Goal: Information Seeking & Learning: Learn about a topic

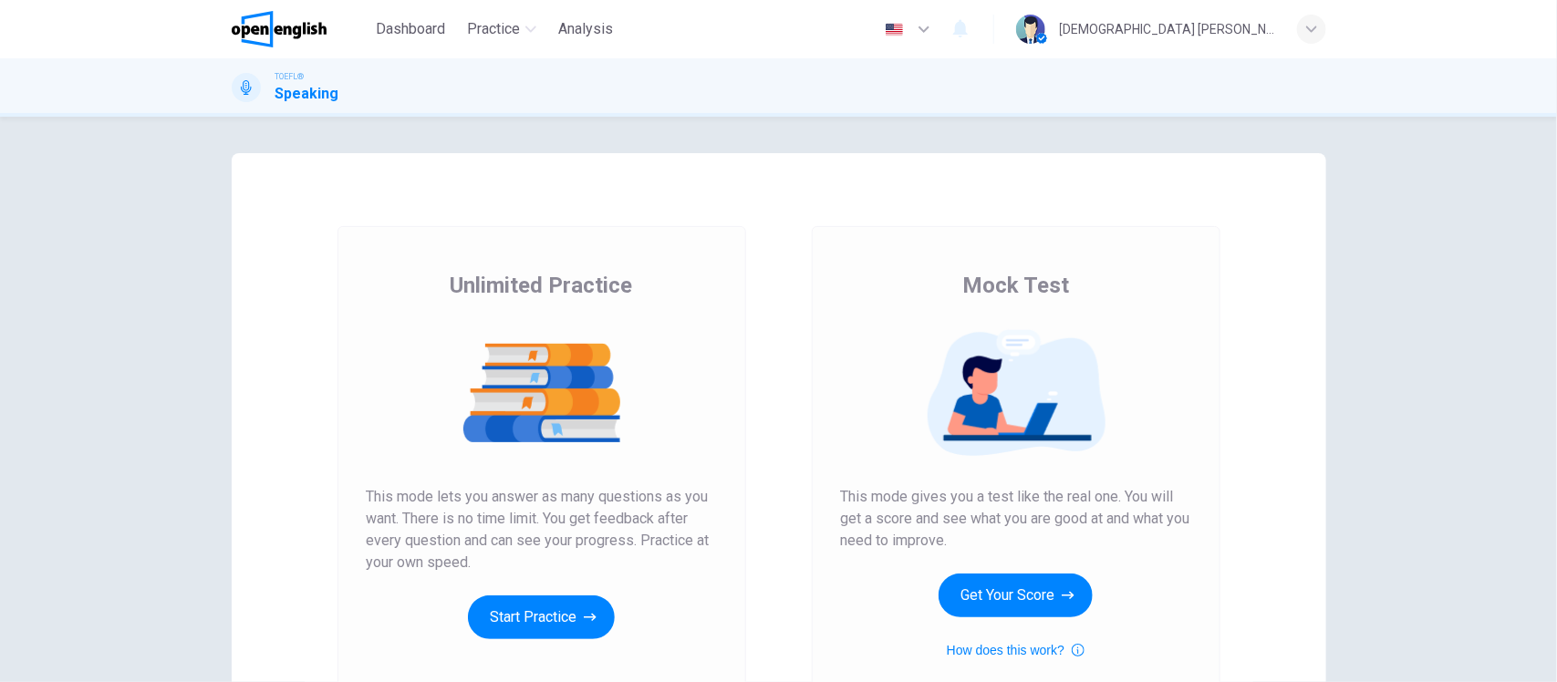
scroll to position [114, 0]
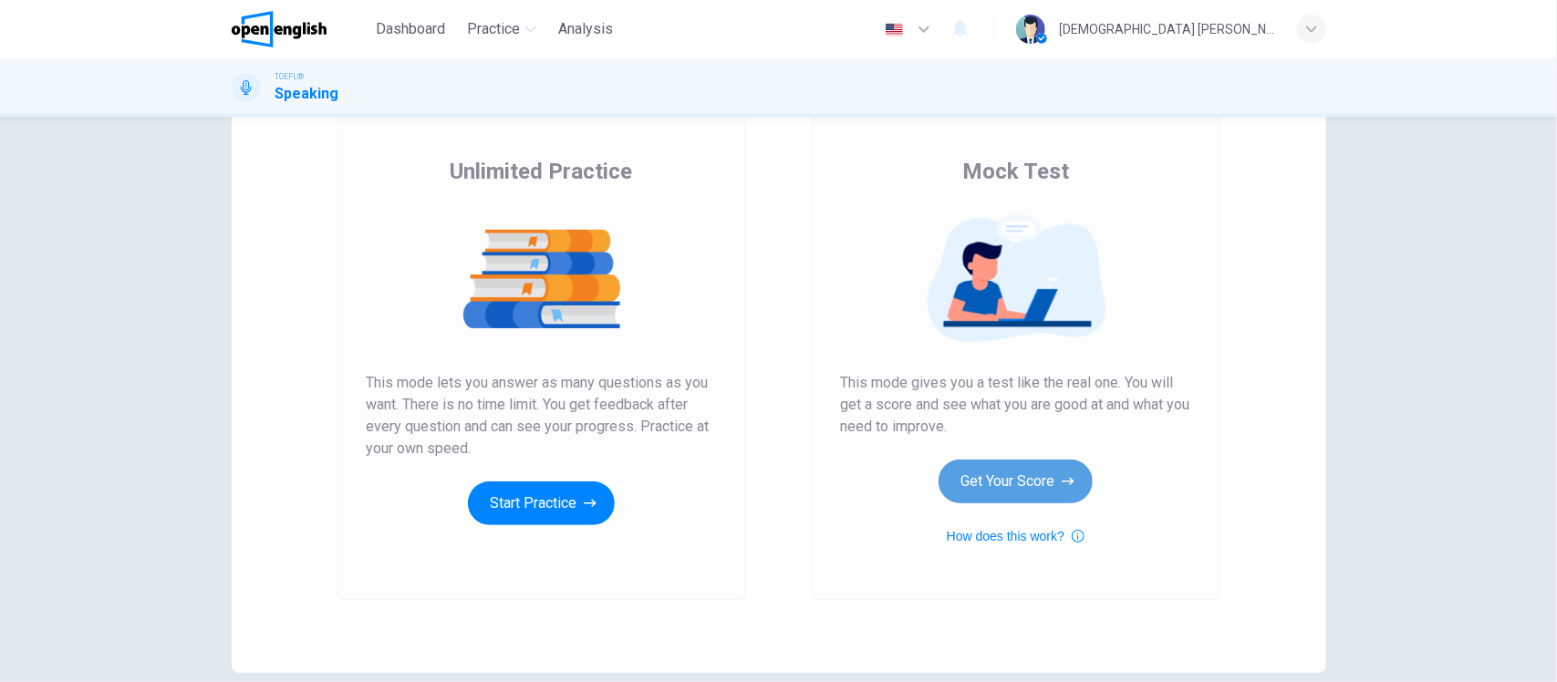
click at [1005, 468] on button "Get Your Score" at bounding box center [1015, 482] width 154 height 44
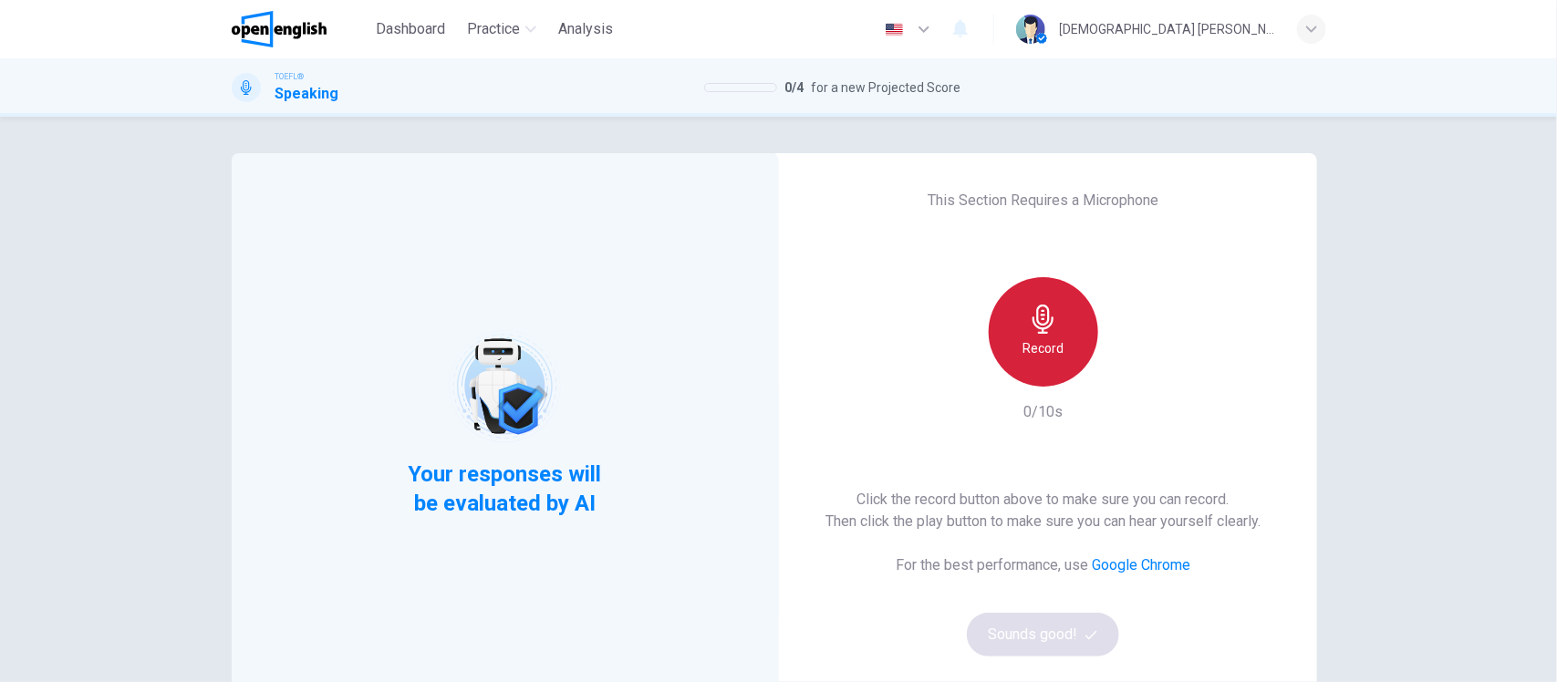
click at [1049, 338] on h6 "Record" at bounding box center [1042, 348] width 41 height 22
click at [1029, 327] on icon "button" at bounding box center [1043, 319] width 29 height 29
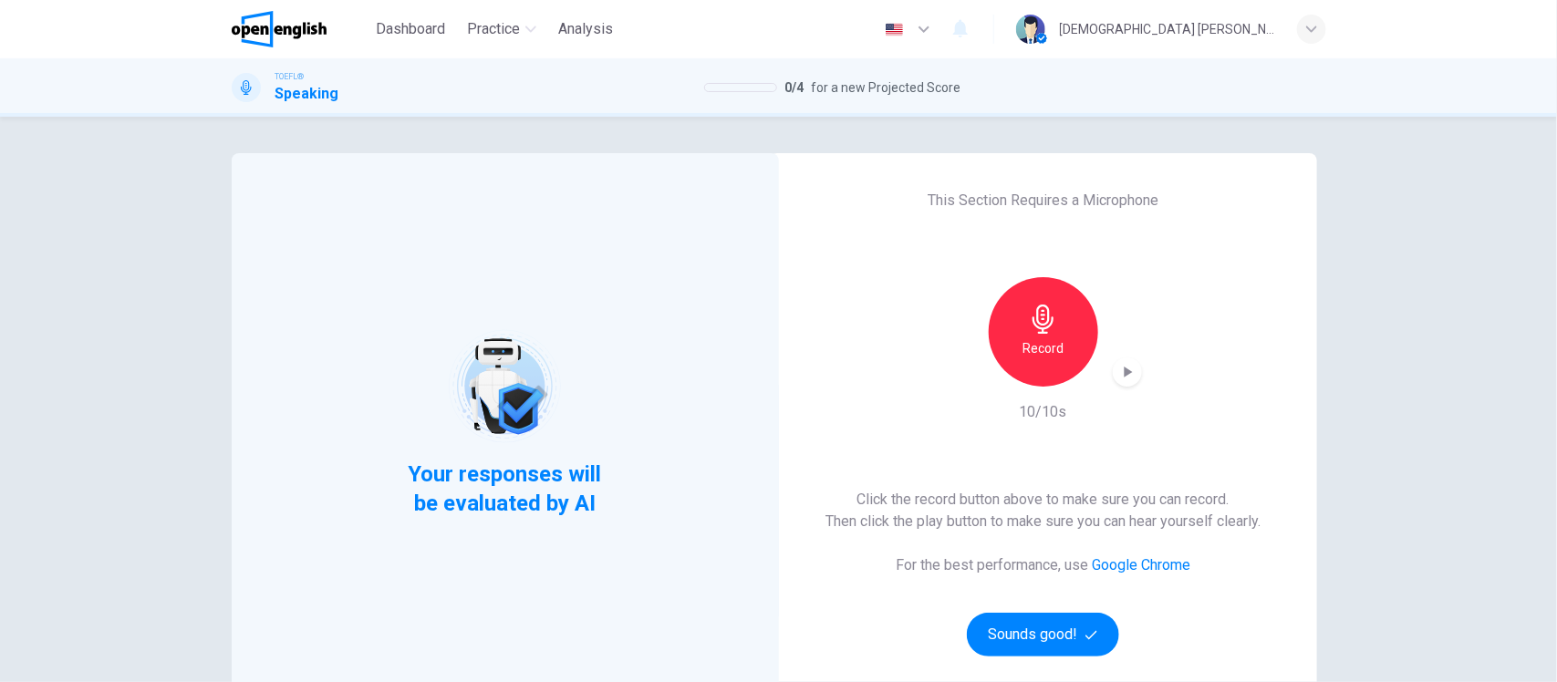
click at [1129, 368] on icon "button" at bounding box center [1127, 372] width 18 height 18
click at [1042, 326] on icon "button" at bounding box center [1042, 319] width 21 height 29
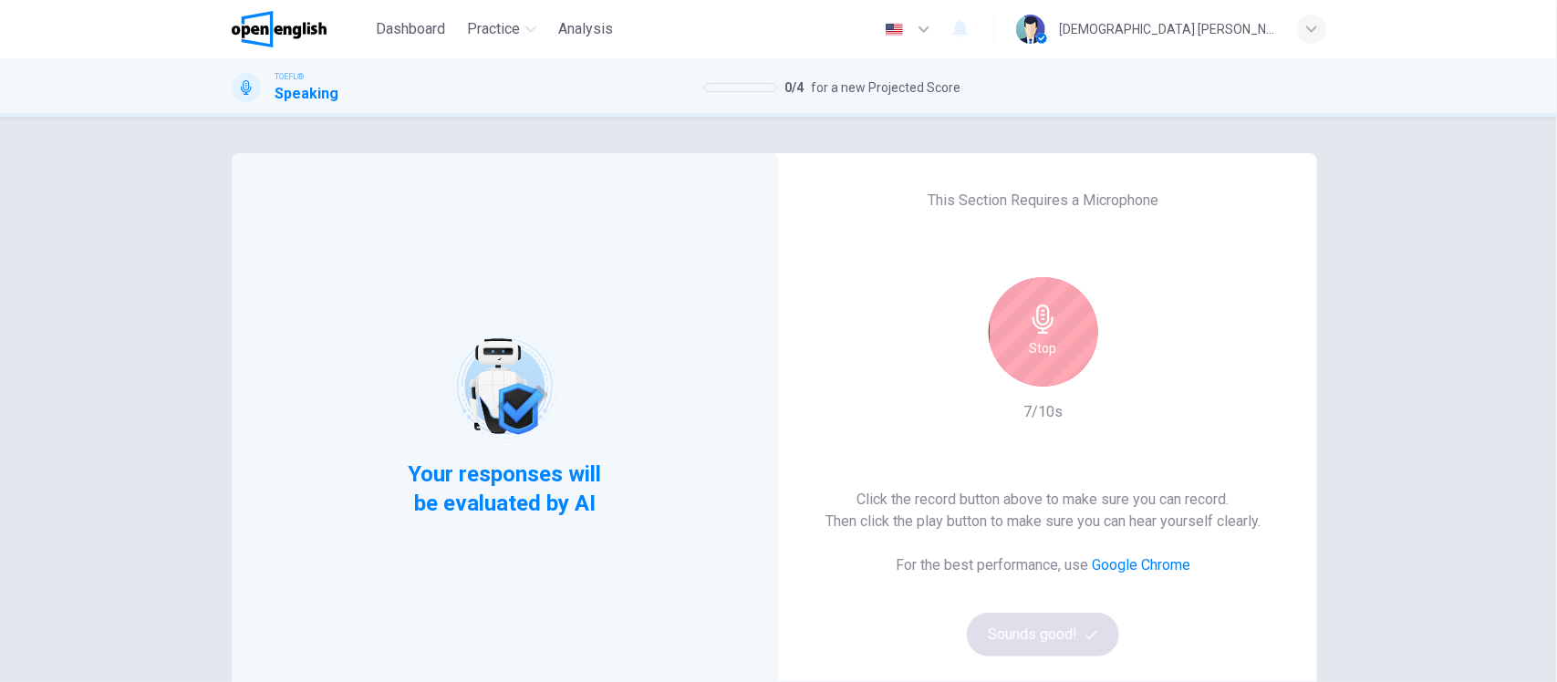
click at [1042, 326] on icon "button" at bounding box center [1042, 319] width 21 height 29
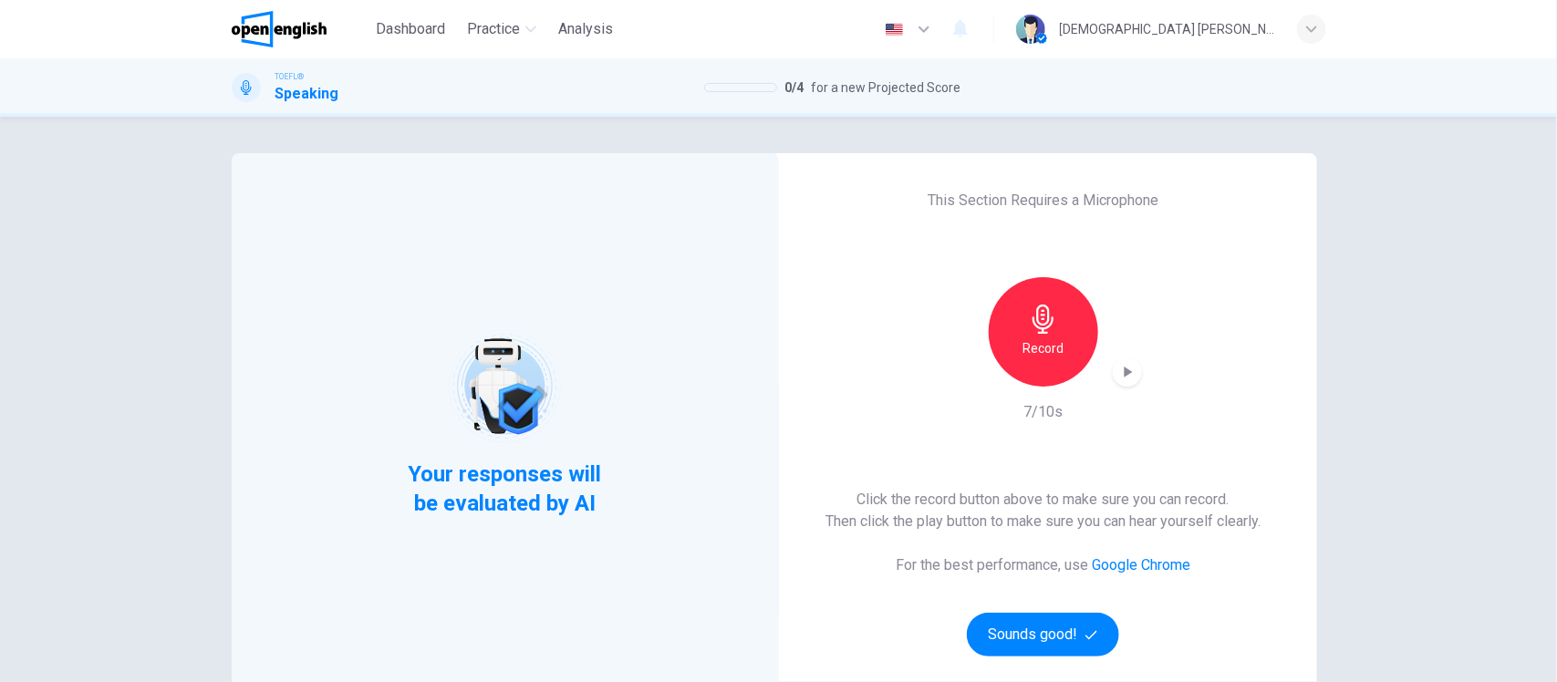
click at [1118, 366] on icon "button" at bounding box center [1127, 372] width 18 height 18
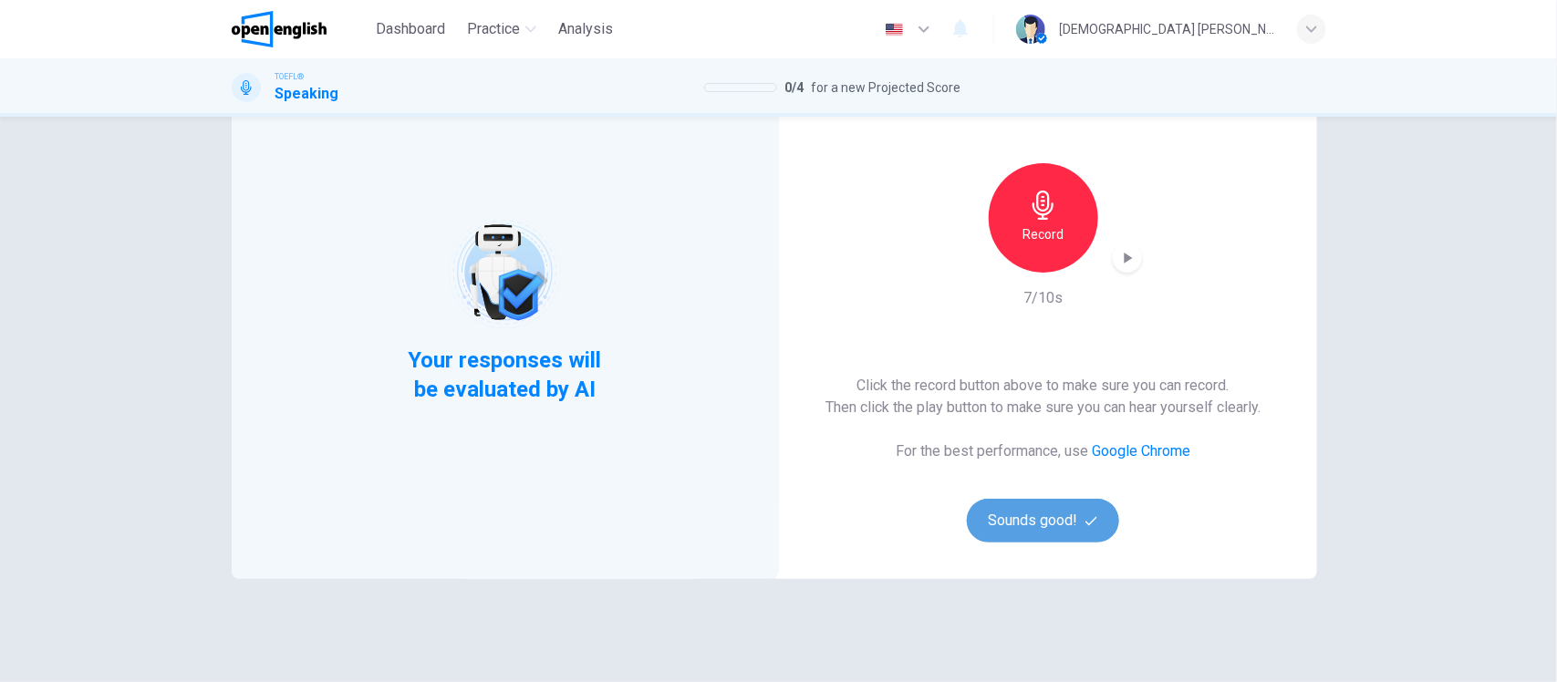
click at [1052, 518] on button "Sounds good!" at bounding box center [1043, 521] width 153 height 44
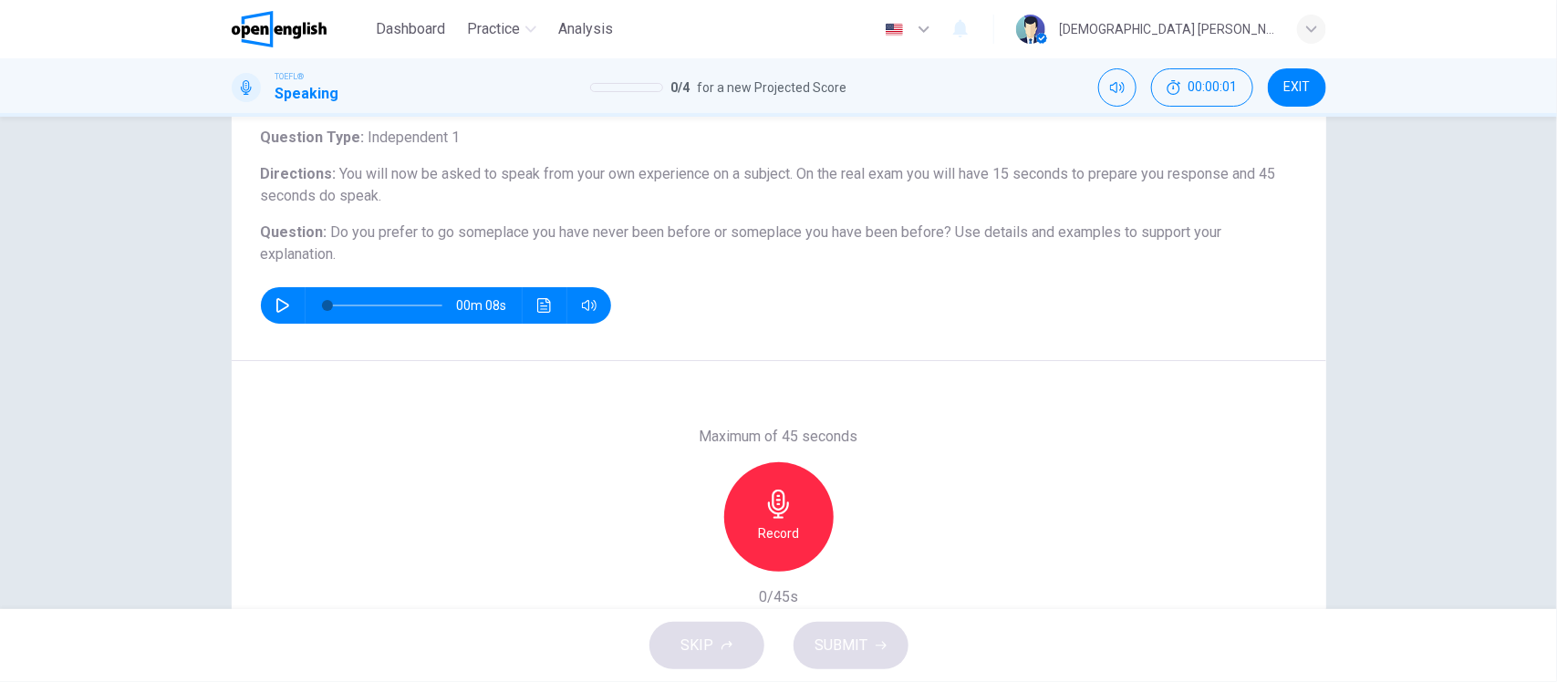
scroll to position [0, 0]
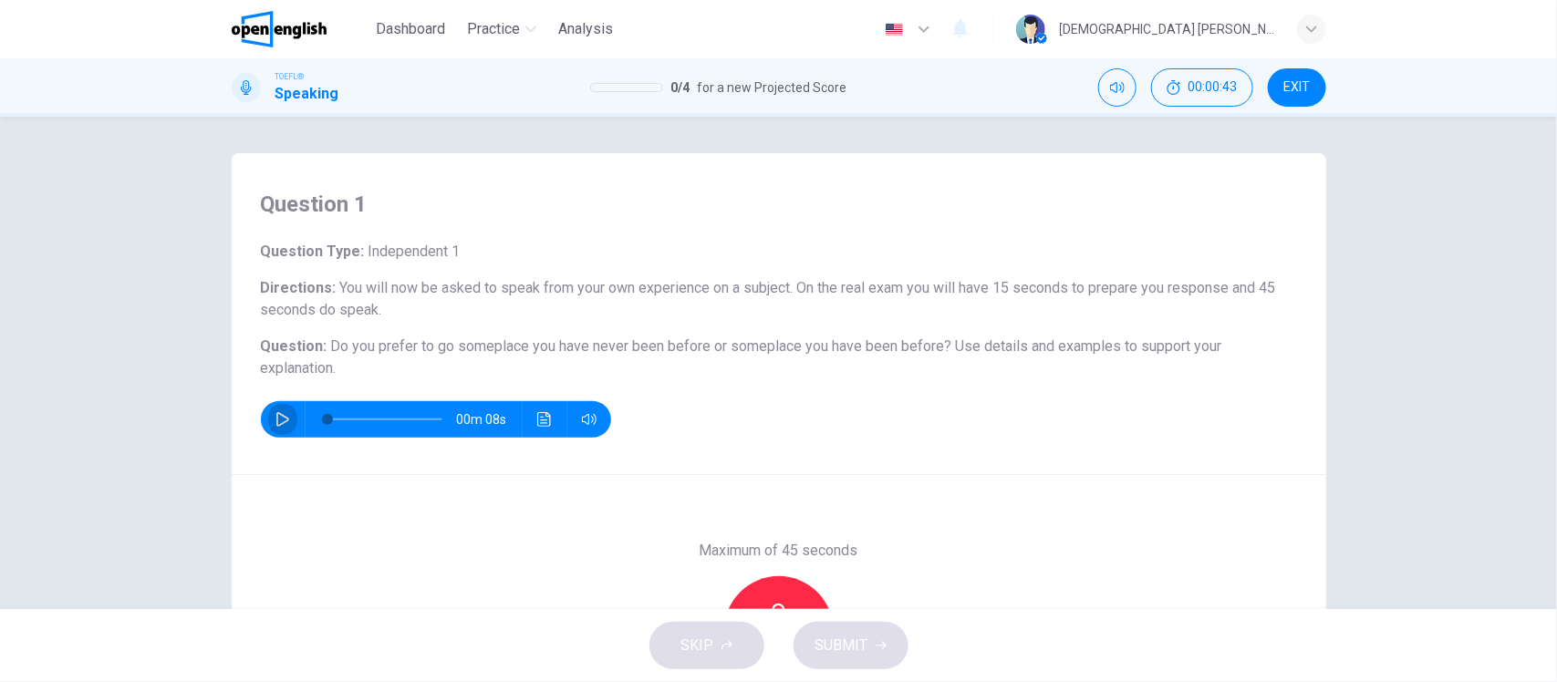
click at [276, 420] on icon "button" at bounding box center [282, 419] width 15 height 15
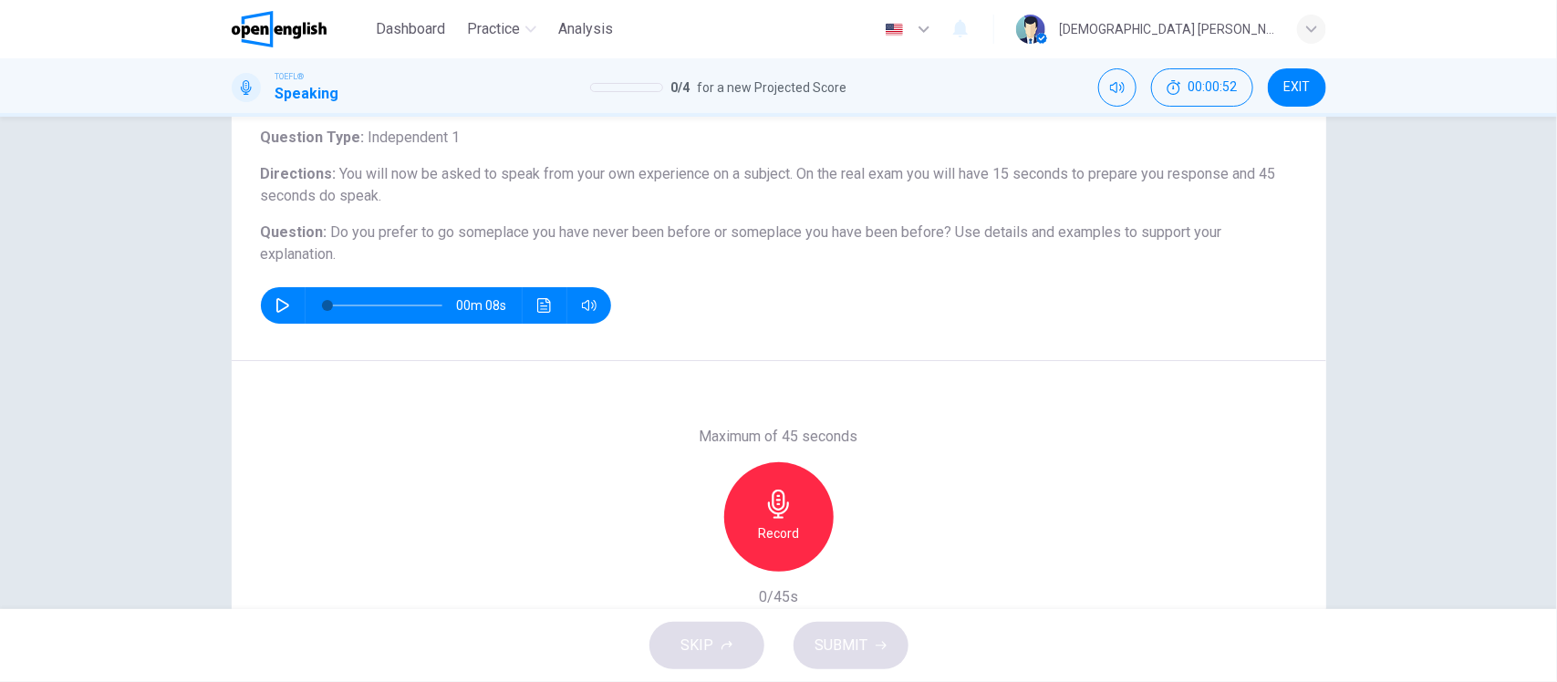
type input "*"
click at [775, 515] on icon "button" at bounding box center [778, 504] width 29 height 29
click at [862, 552] on icon "button" at bounding box center [863, 557] width 18 height 18
click at [690, 553] on icon "button" at bounding box center [695, 557] width 16 height 16
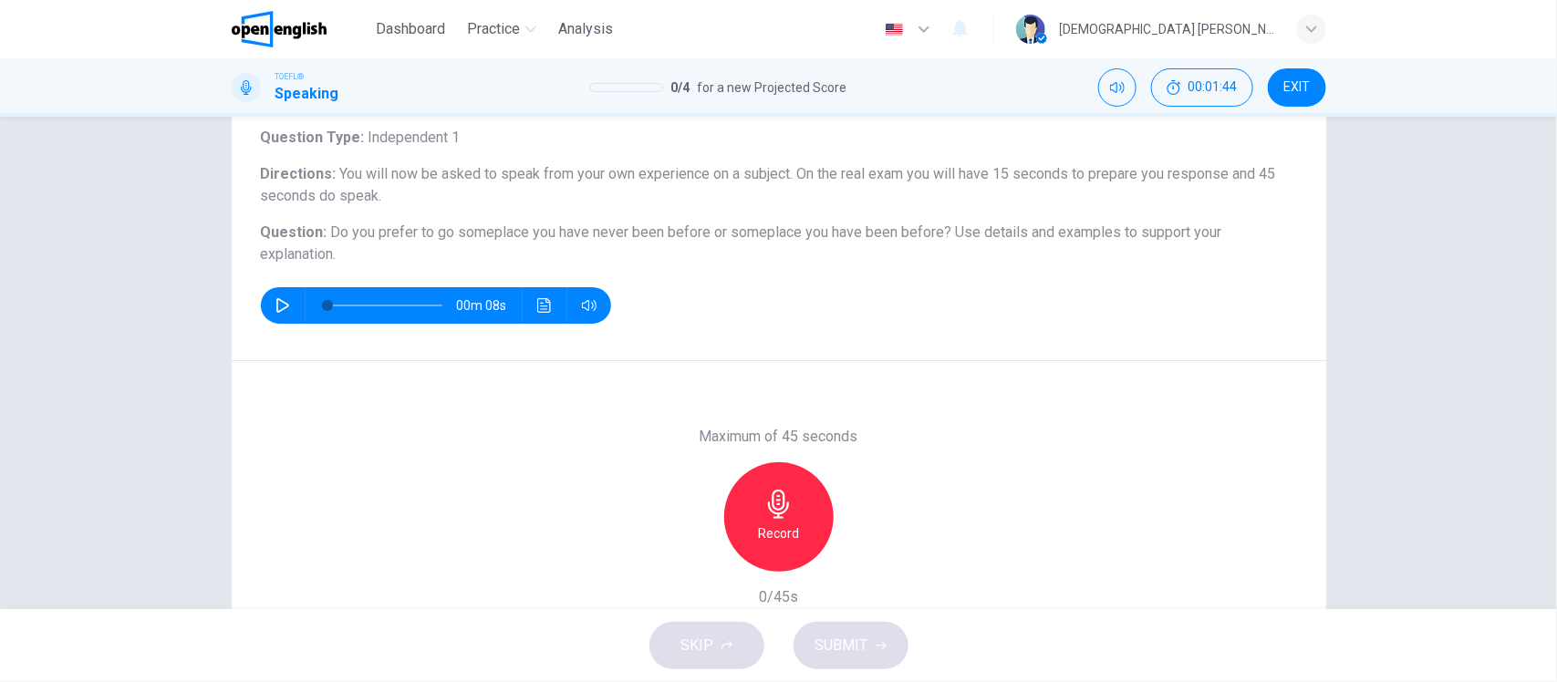
click at [814, 526] on div "Record" at bounding box center [778, 516] width 109 height 109
click at [775, 527] on h6 "Stop" at bounding box center [778, 534] width 27 height 22
click at [687, 556] on icon "button" at bounding box center [695, 557] width 16 height 16
click at [764, 525] on h6 "Record" at bounding box center [778, 534] width 41 height 22
click at [765, 525] on h6 "Stop" at bounding box center [778, 534] width 27 height 22
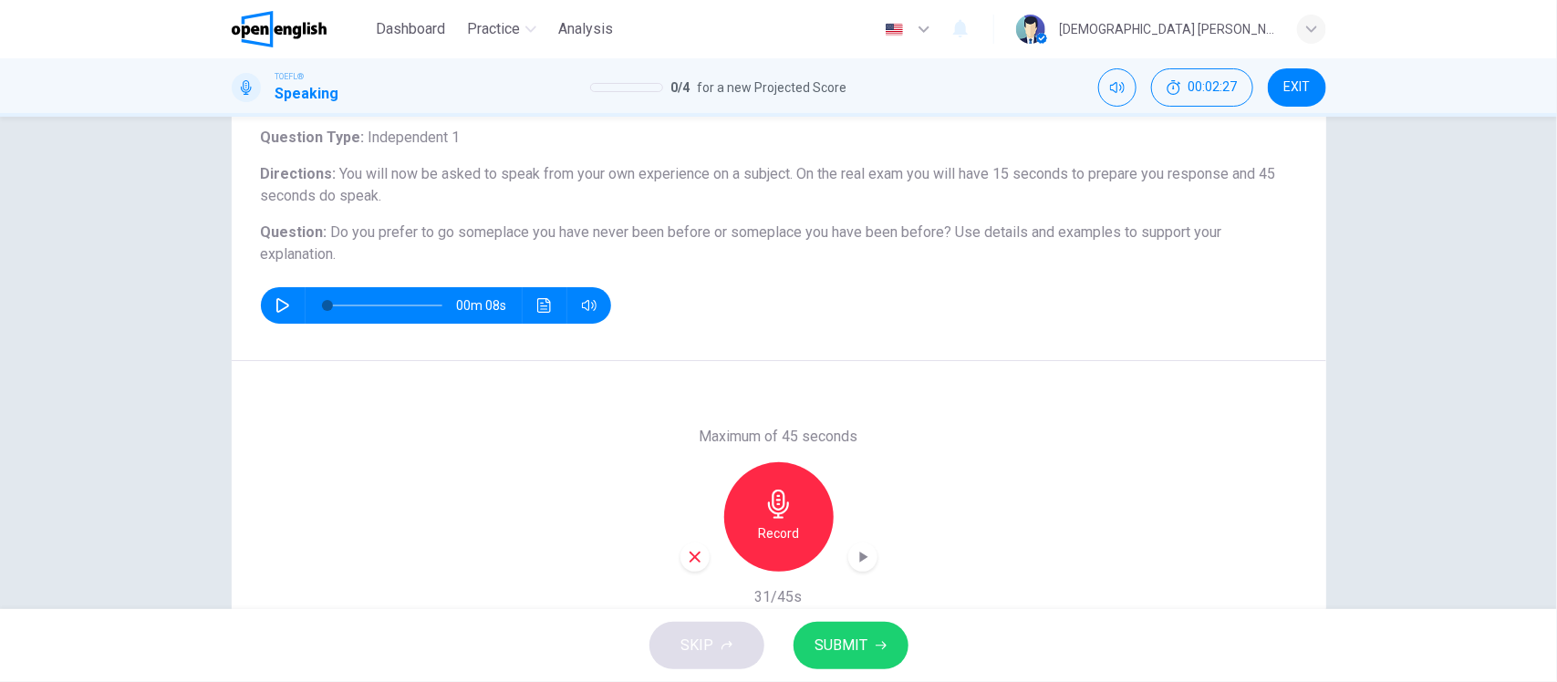
click at [690, 559] on icon "button" at bounding box center [695, 557] width 16 height 16
click at [762, 527] on h6 "Record" at bounding box center [778, 534] width 41 height 22
click at [845, 648] on span "SUBMIT" at bounding box center [841, 646] width 53 height 26
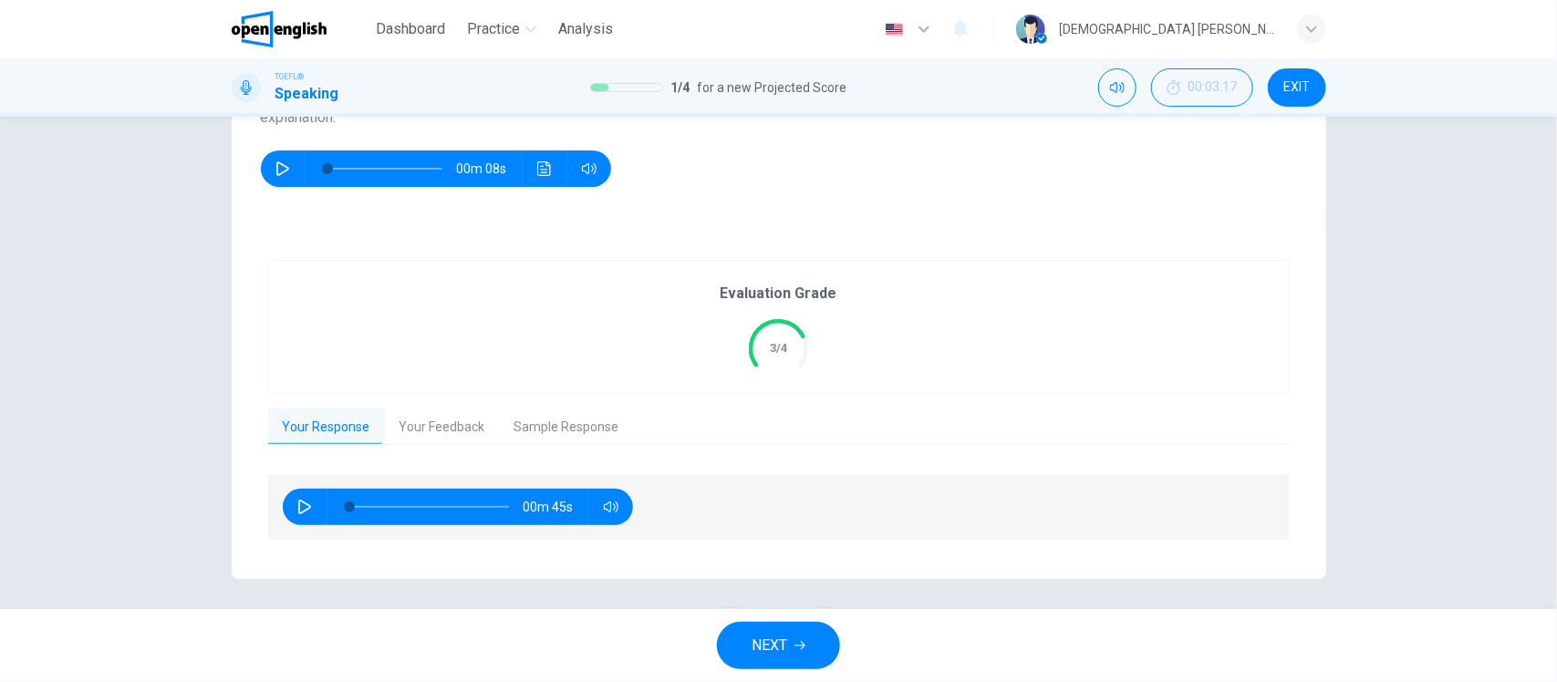
scroll to position [256, 0]
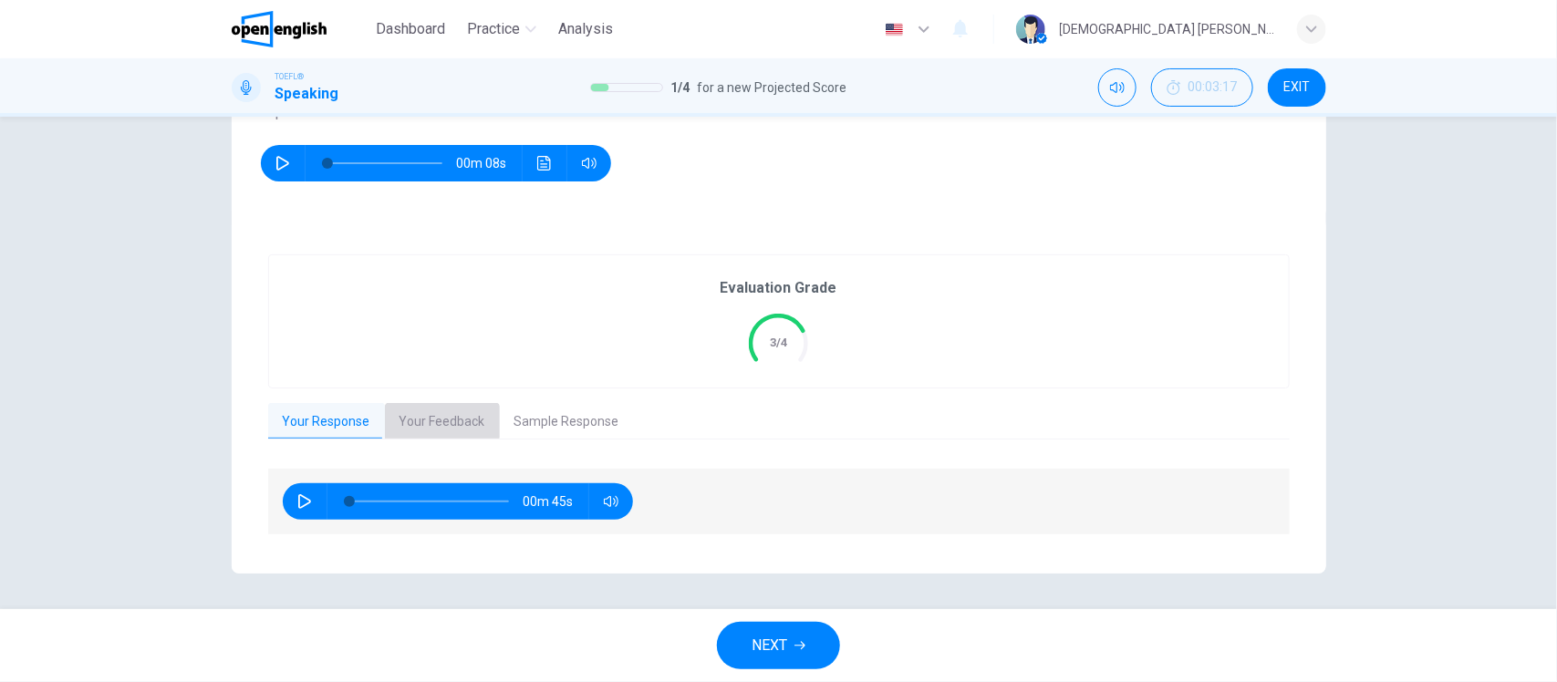
click at [421, 412] on button "Your Feedback" at bounding box center [442, 422] width 115 height 38
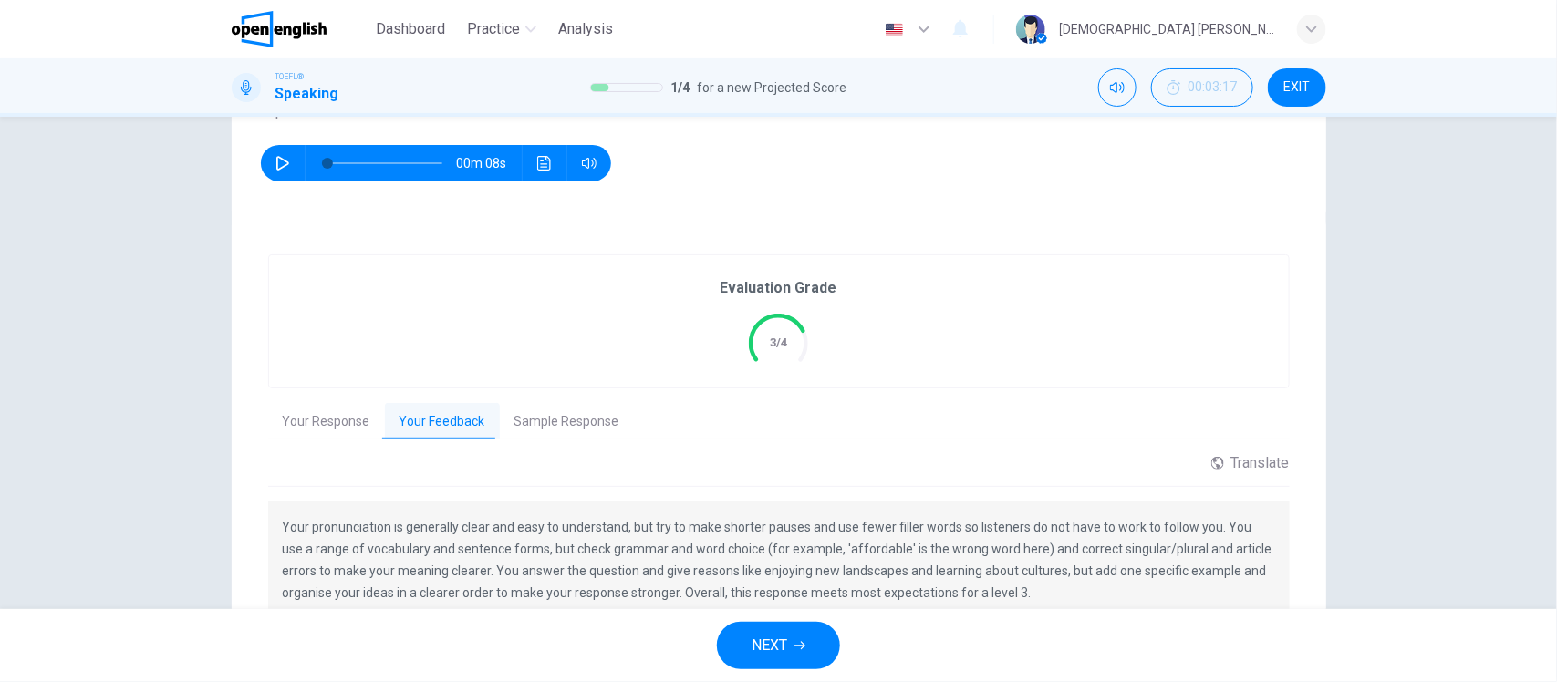
scroll to position [367, 0]
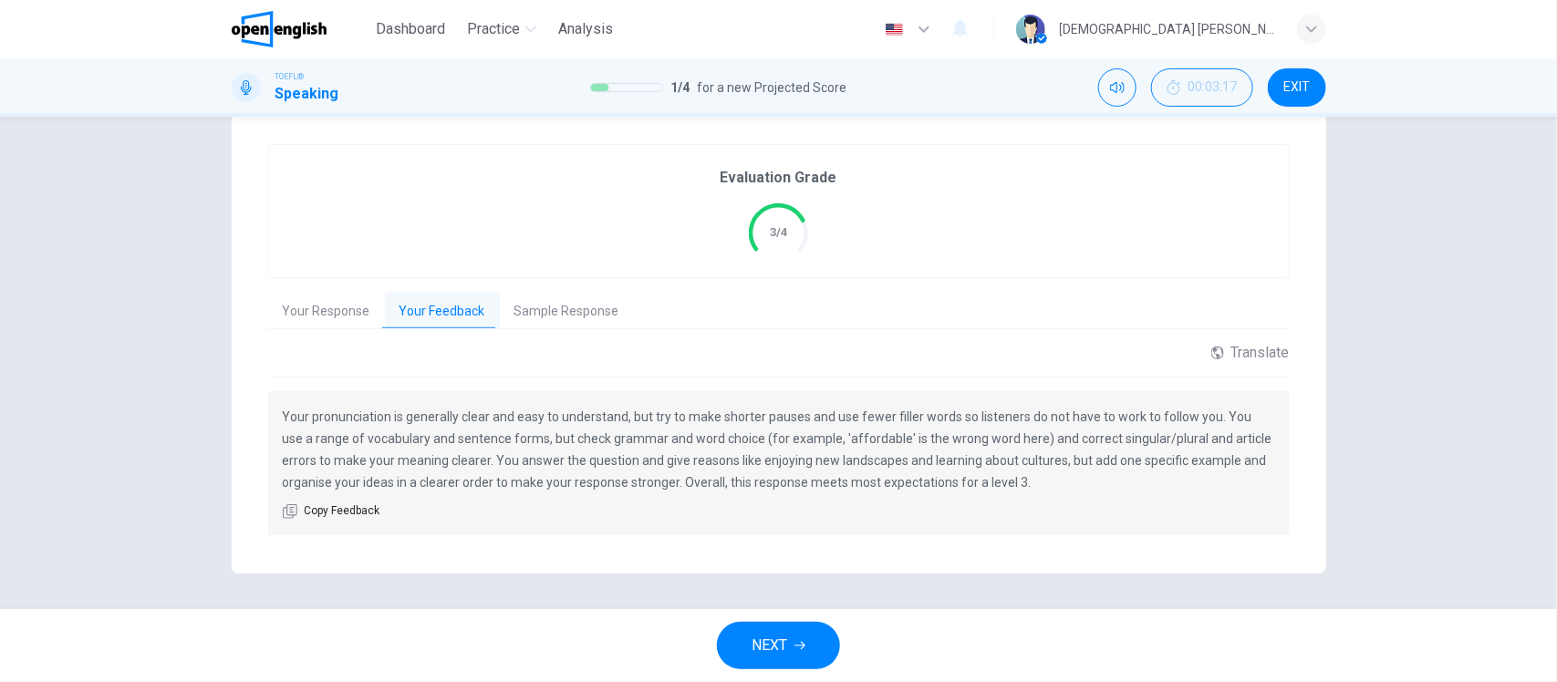
click at [581, 299] on button "Sample Response" at bounding box center [567, 312] width 134 height 38
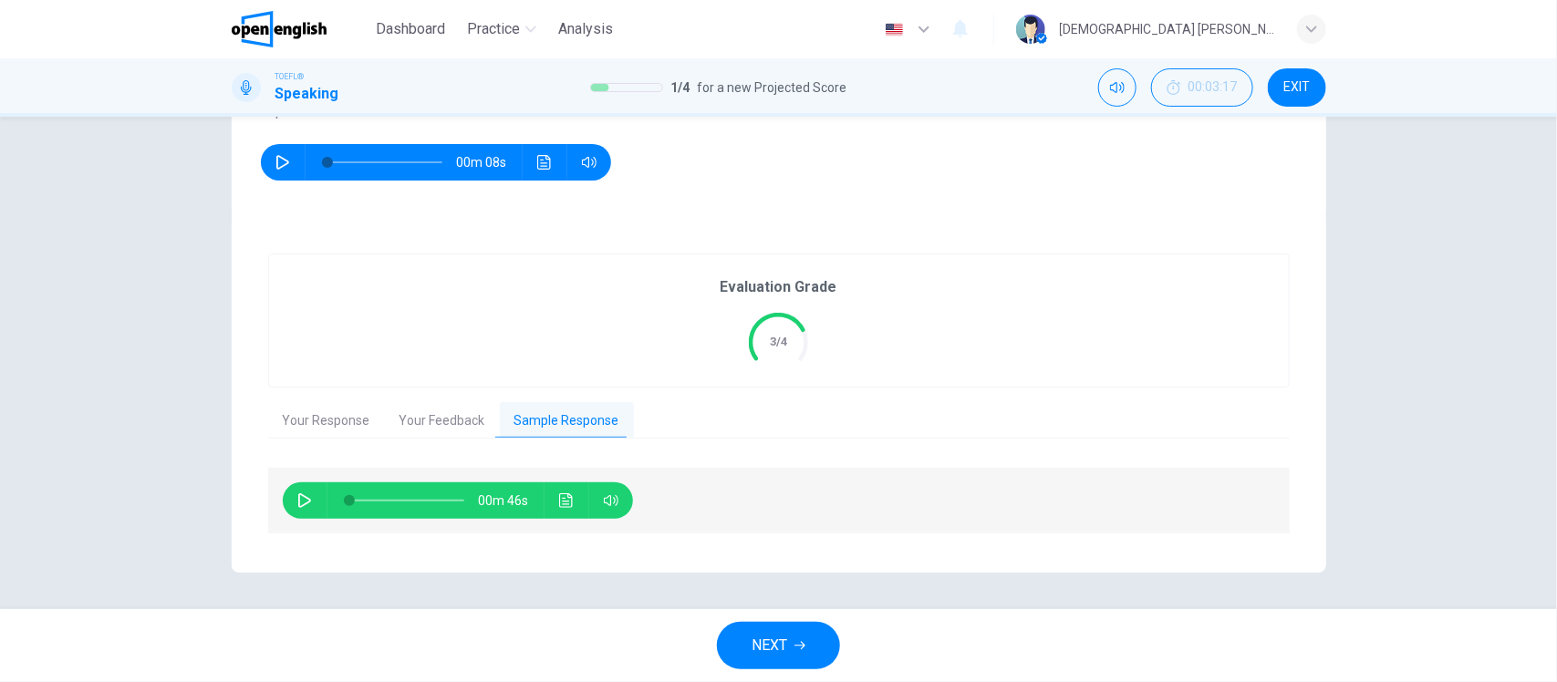
scroll to position [256, 0]
click at [299, 504] on icon "button" at bounding box center [304, 501] width 13 height 15
type input "**"
type input "*"
click at [793, 648] on button "NEXT" at bounding box center [778, 645] width 123 height 47
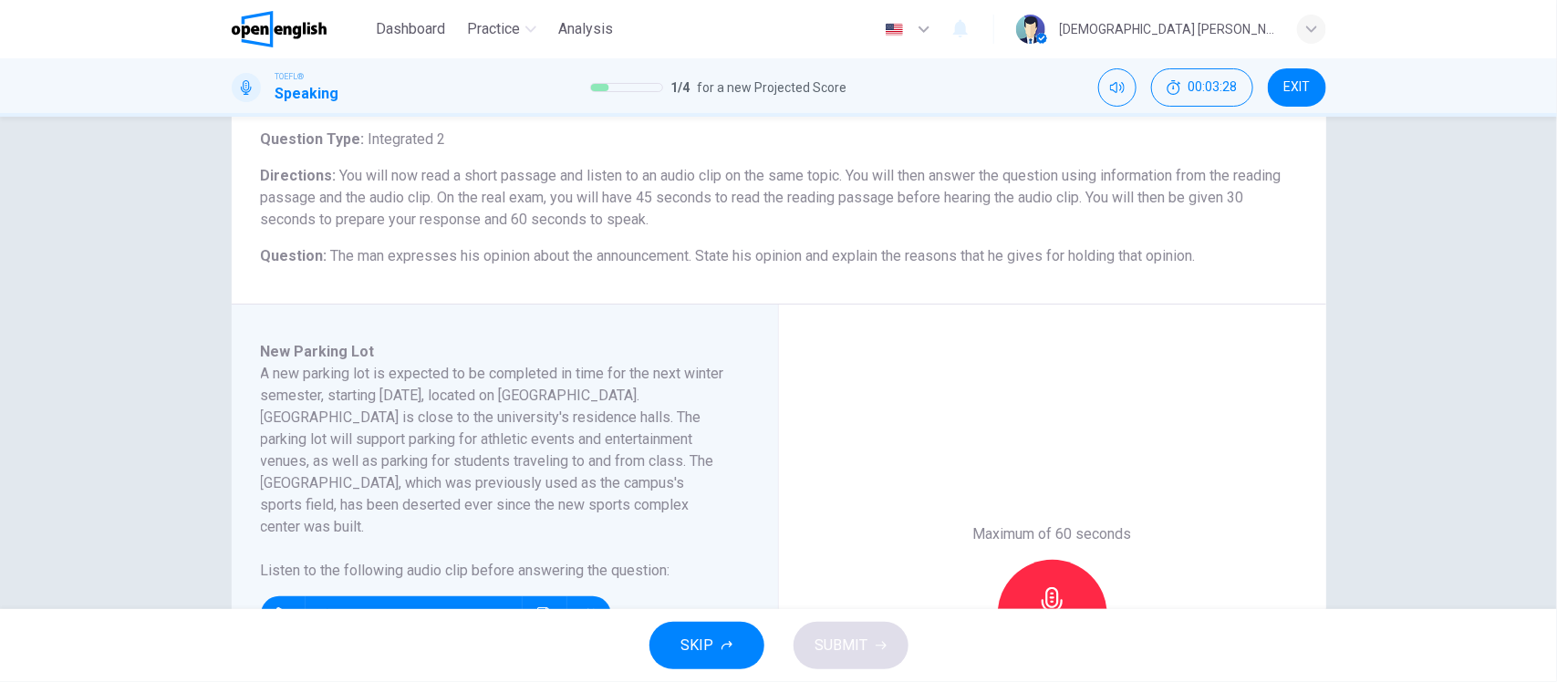
scroll to position [114, 0]
click at [275, 606] on icon "button" at bounding box center [282, 613] width 15 height 15
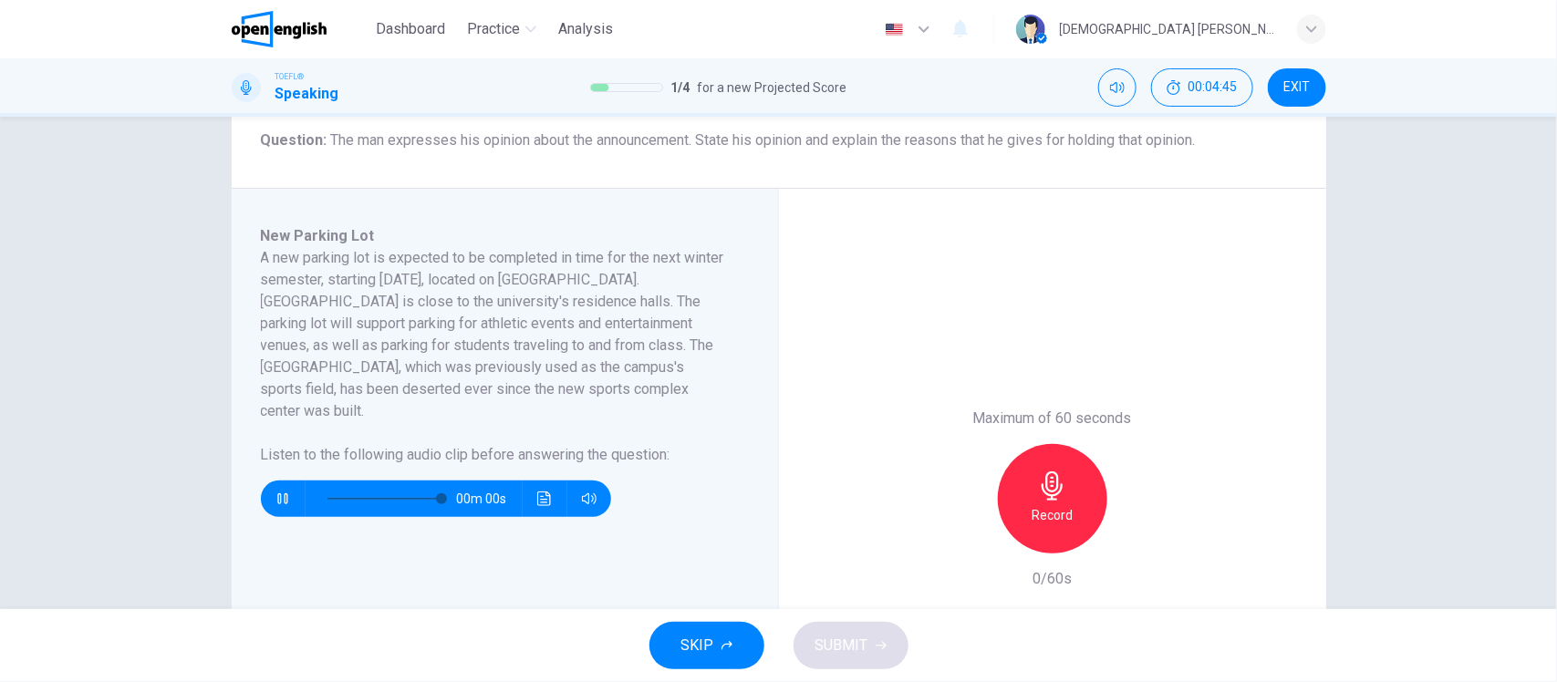
type input "*"
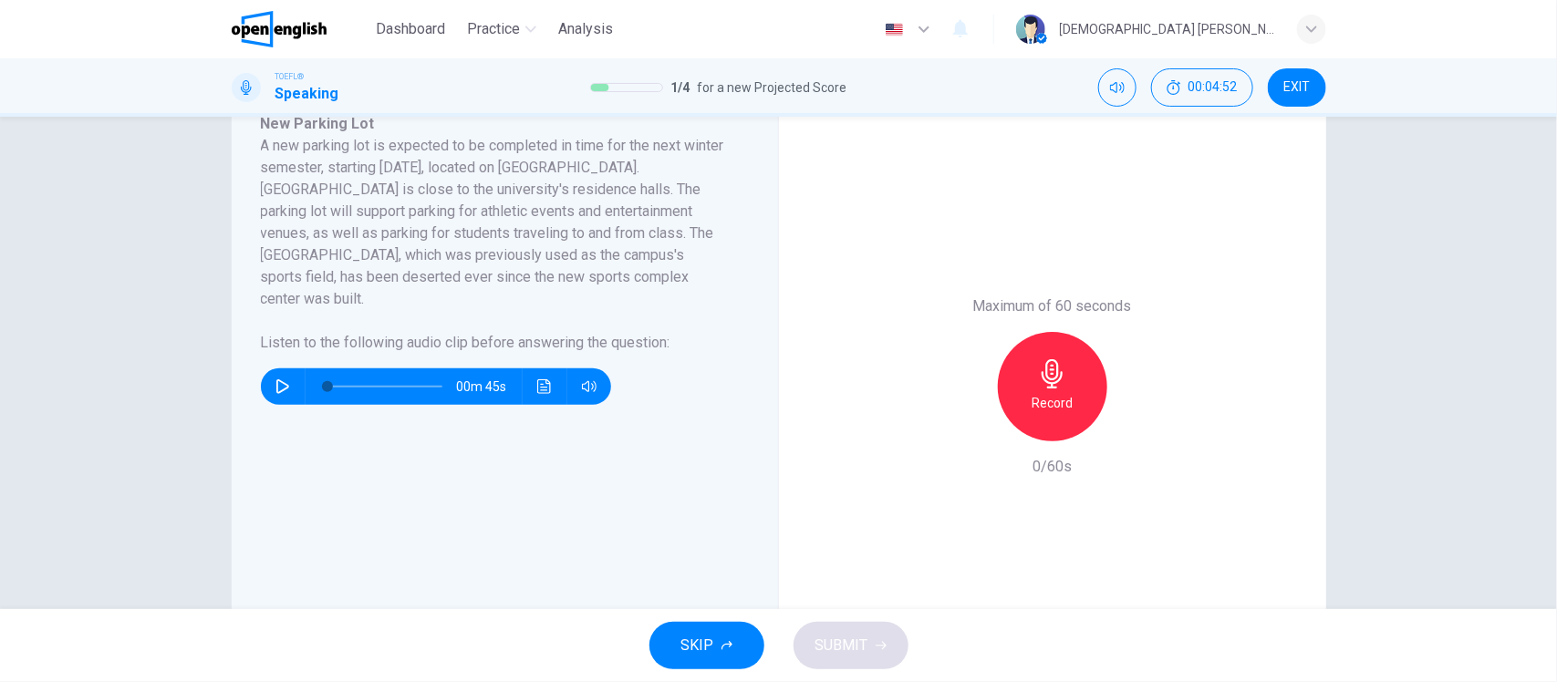
scroll to position [456, 0]
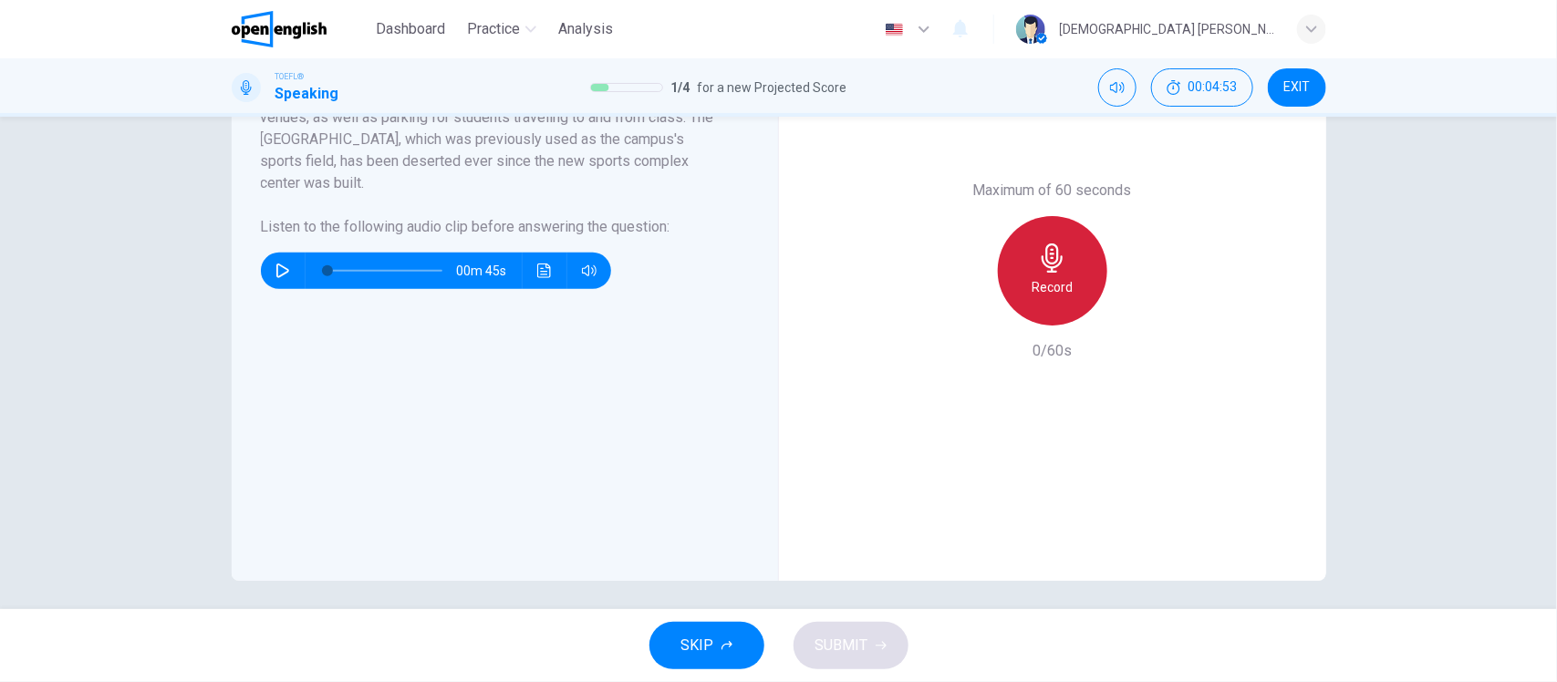
click at [1064, 275] on div "Record" at bounding box center [1052, 270] width 109 height 109
click at [1064, 275] on div "Stop" at bounding box center [1052, 270] width 109 height 109
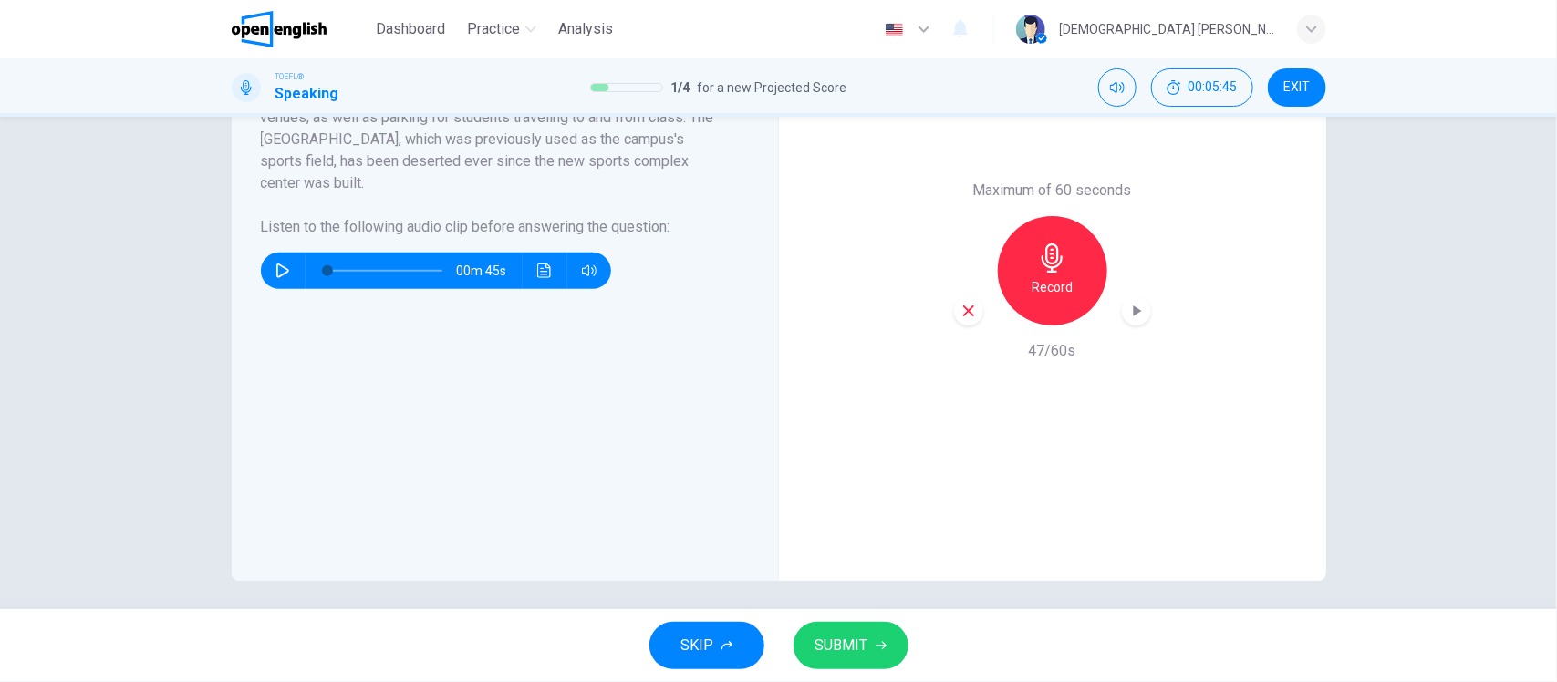
click at [817, 641] on span "SUBMIT" at bounding box center [841, 646] width 53 height 26
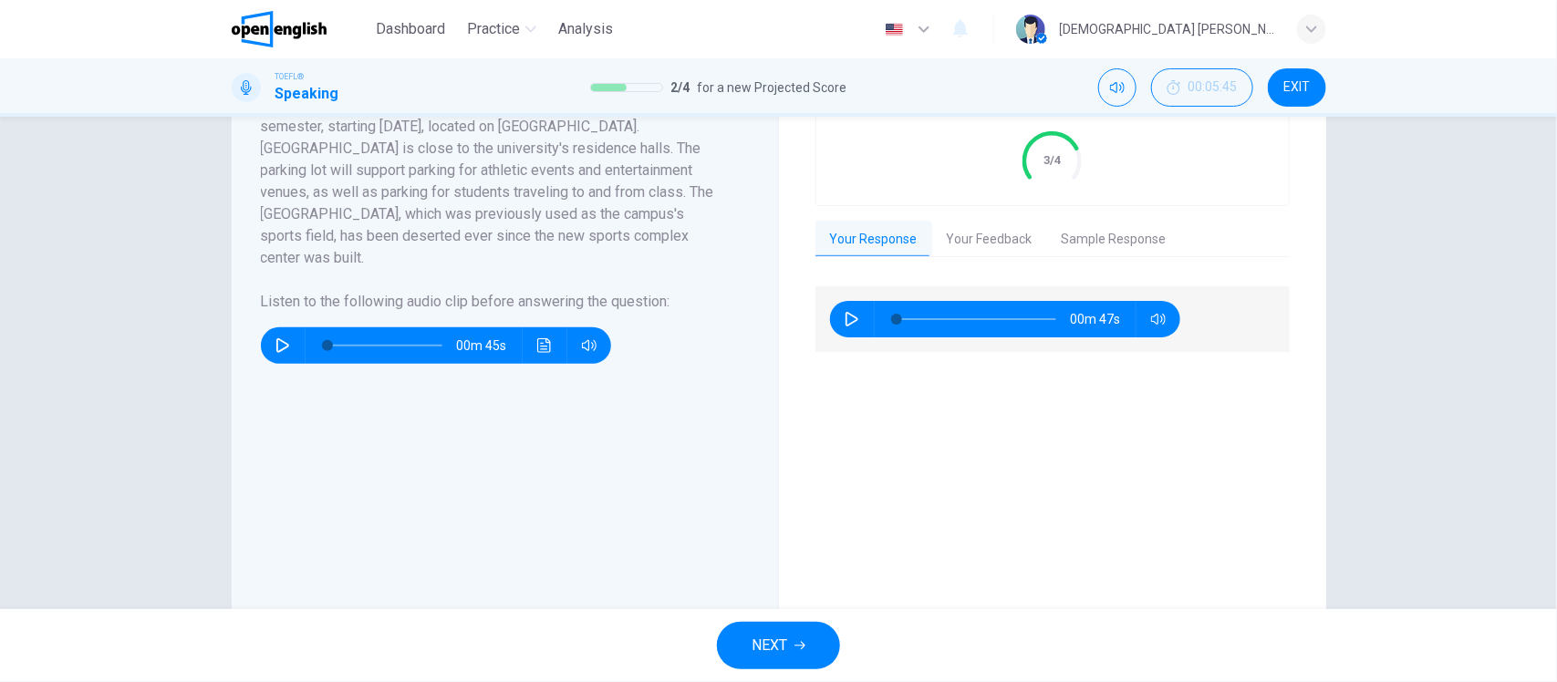
scroll to position [342, 0]
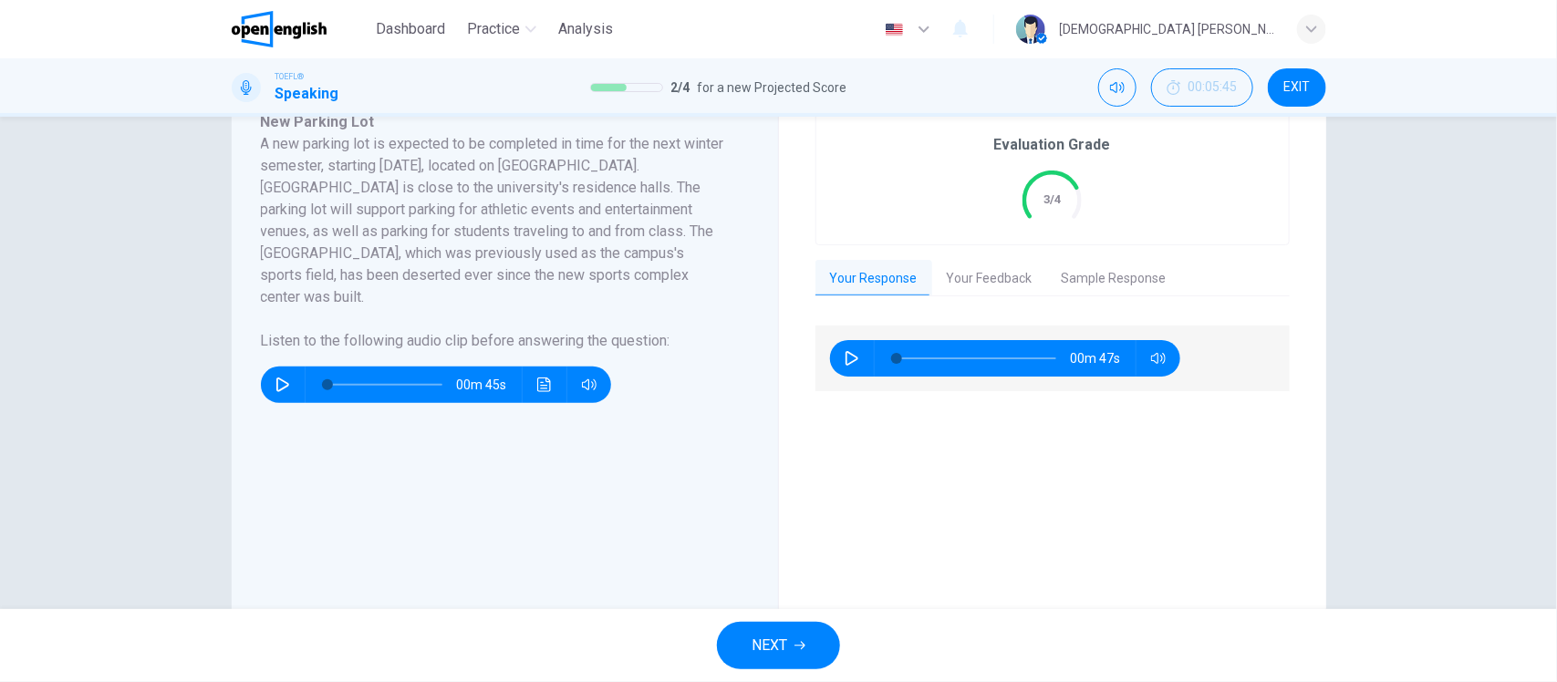
click at [959, 275] on button "Your Feedback" at bounding box center [989, 279] width 115 height 38
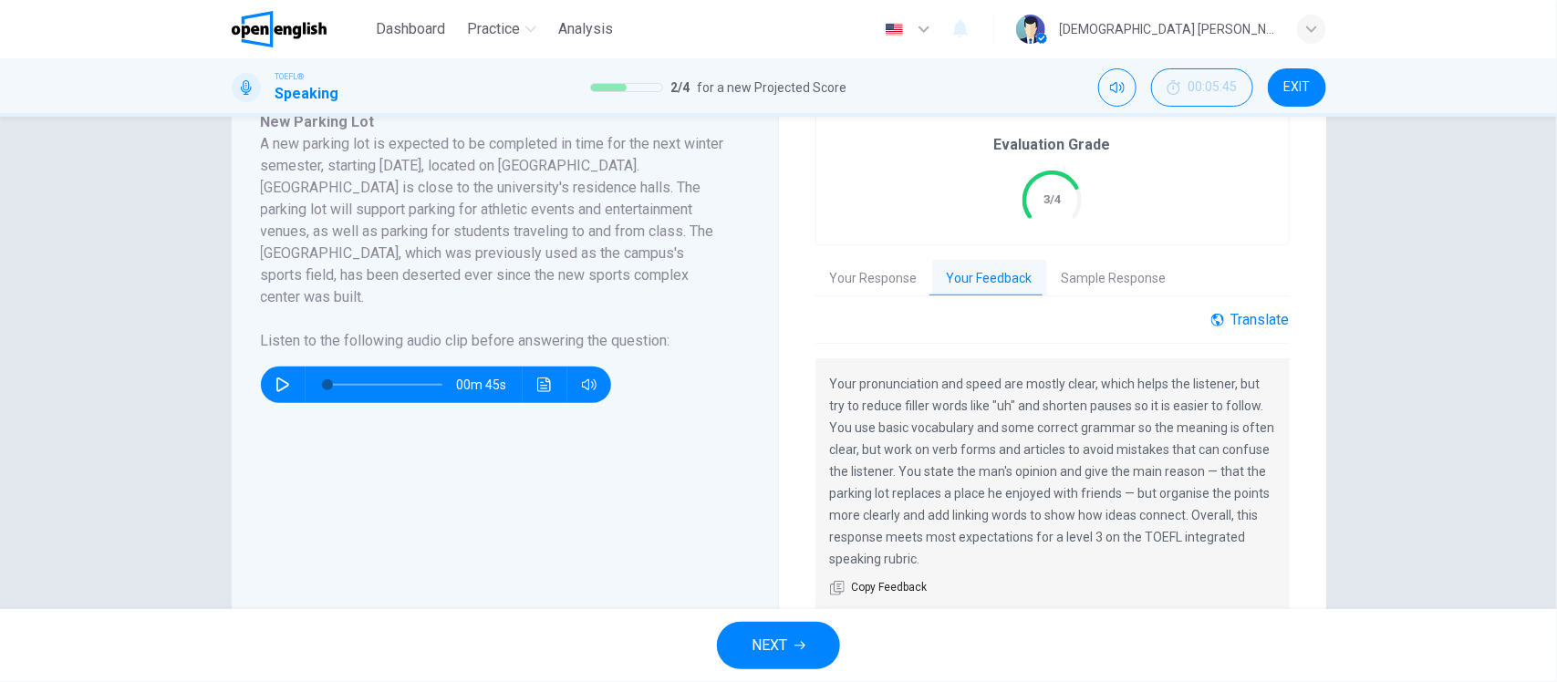
click at [1247, 316] on div "Translate" at bounding box center [1250, 319] width 78 height 17
click at [1227, 368] on body "This site uses cookies, as explained in our Privacy Policy . If you agree to th…" at bounding box center [778, 341] width 1557 height 682
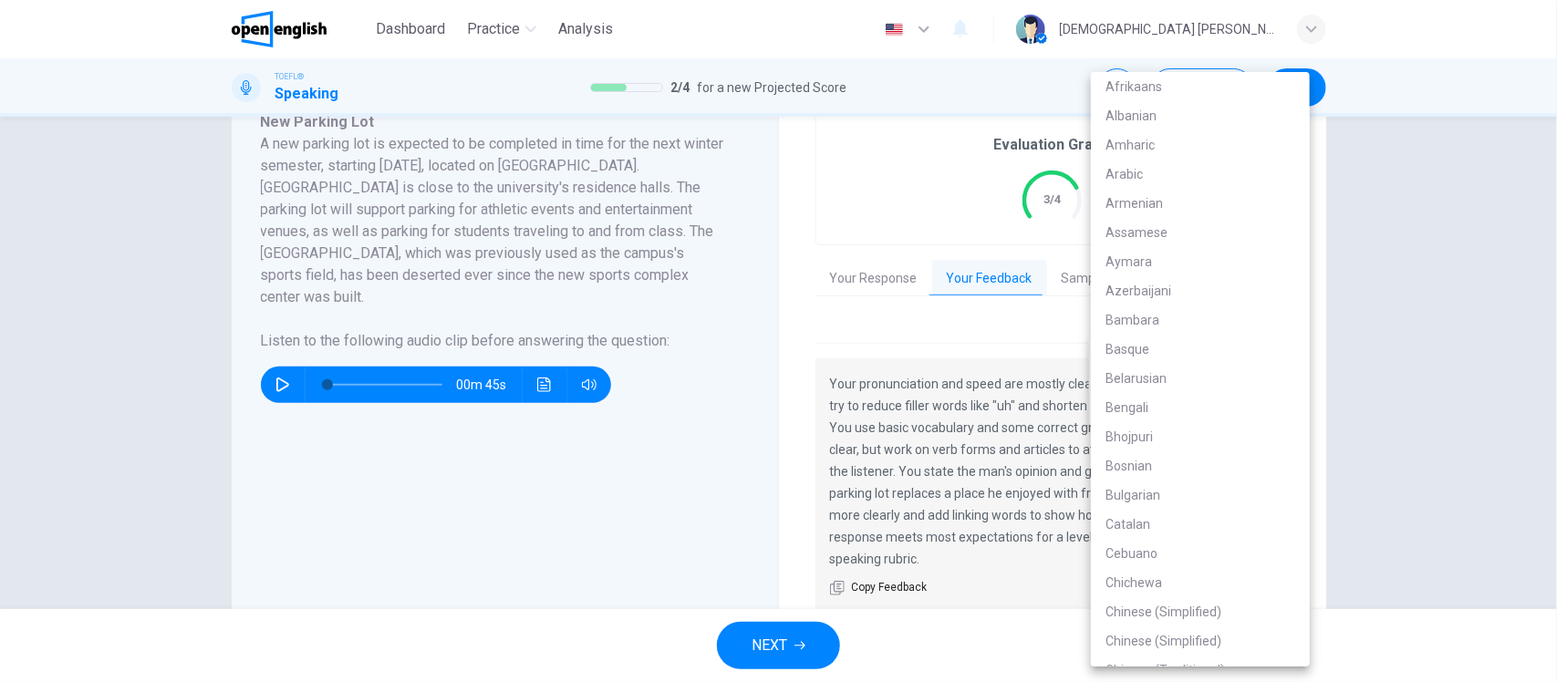
scroll to position [2460, 0]
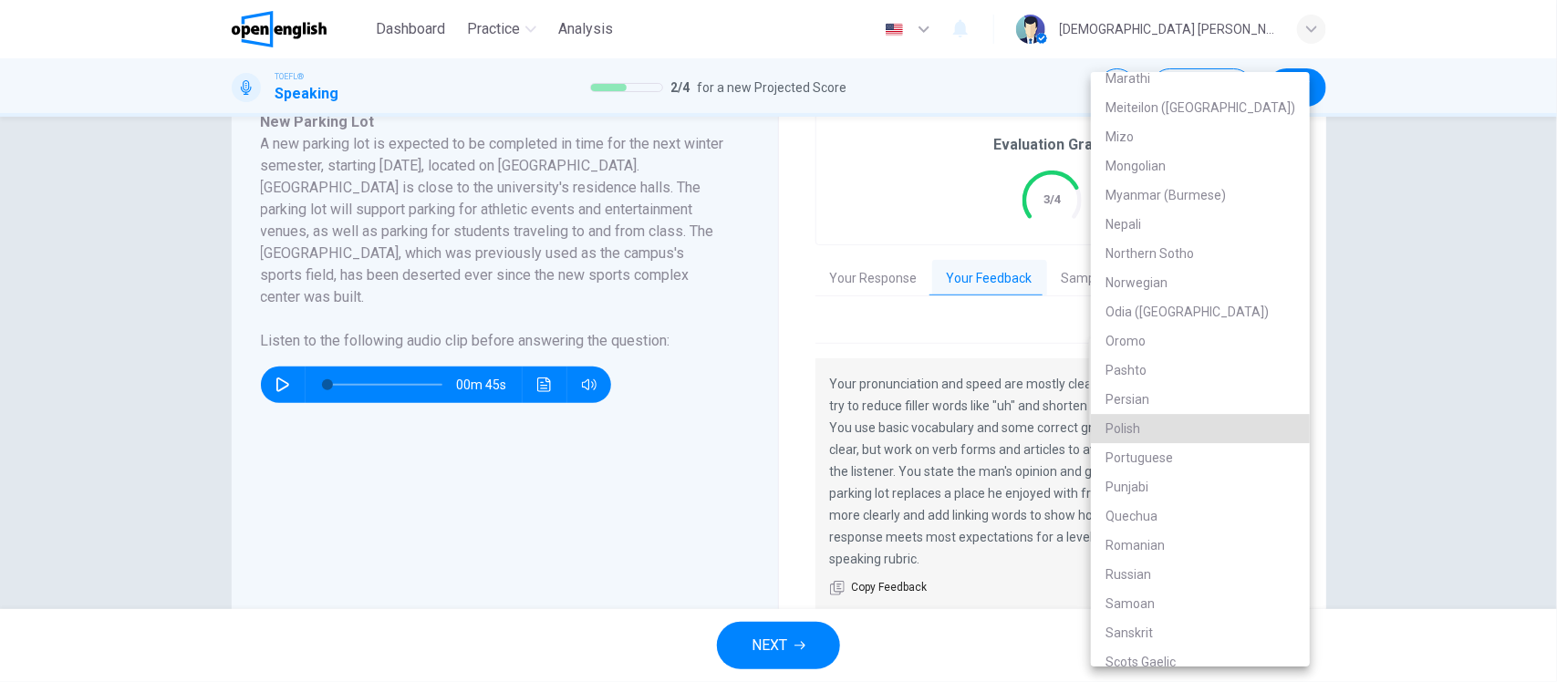
click at [1207, 456] on li "Portuguese" at bounding box center [1200, 457] width 219 height 29
type input "**"
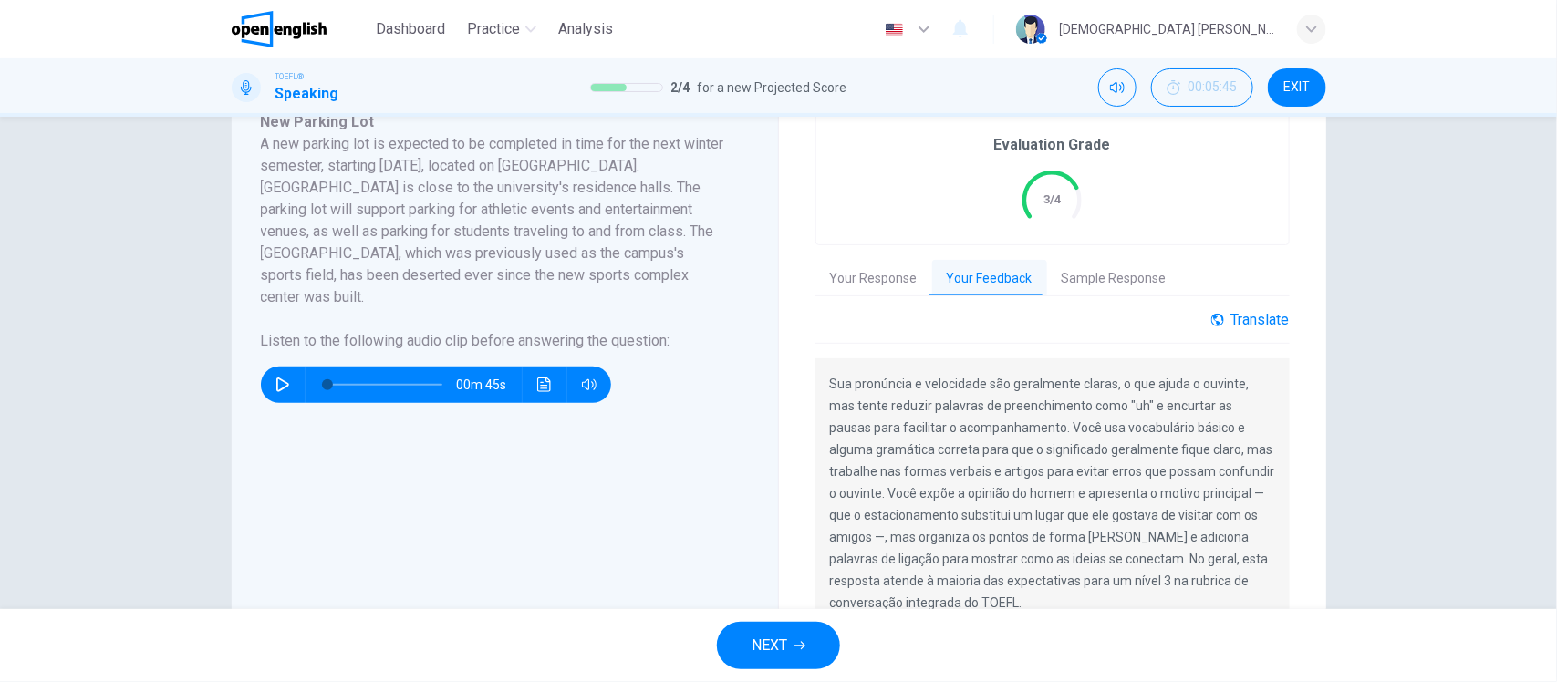
click at [1247, 316] on div "Translate" at bounding box center [1250, 319] width 78 height 17
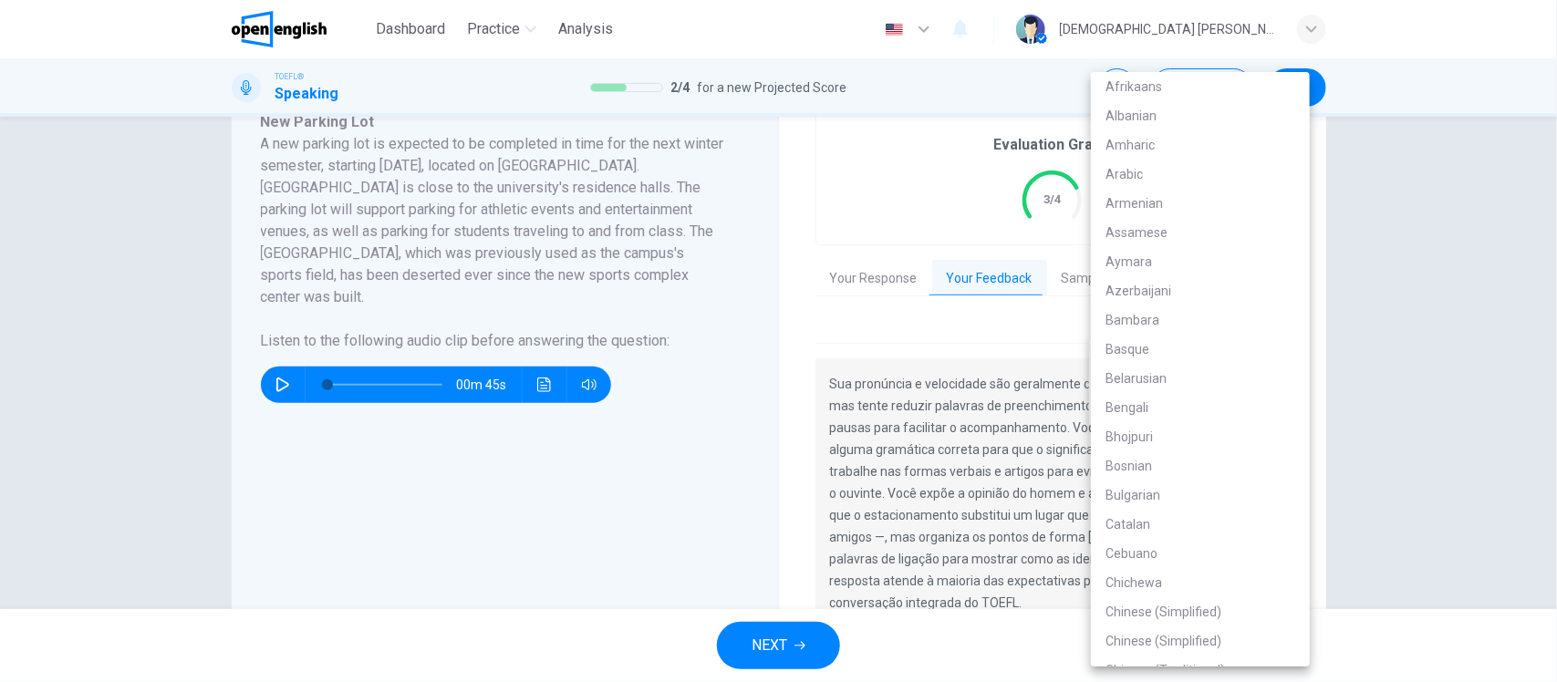
click at [1228, 367] on body "This site uses cookies, as explained in our Privacy Policy . If you agree to th…" at bounding box center [778, 341] width 1557 height 682
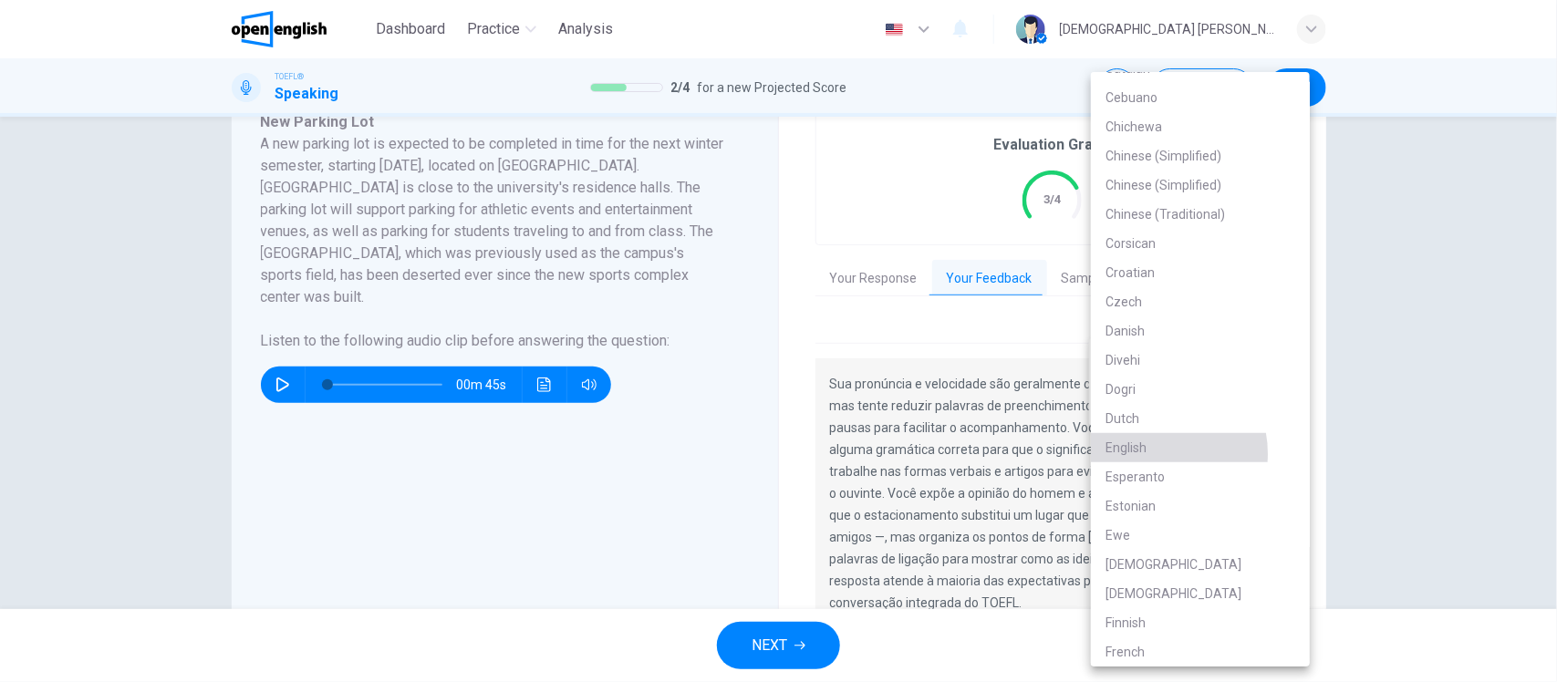
click at [1147, 454] on li "English" at bounding box center [1200, 447] width 219 height 29
type input "**"
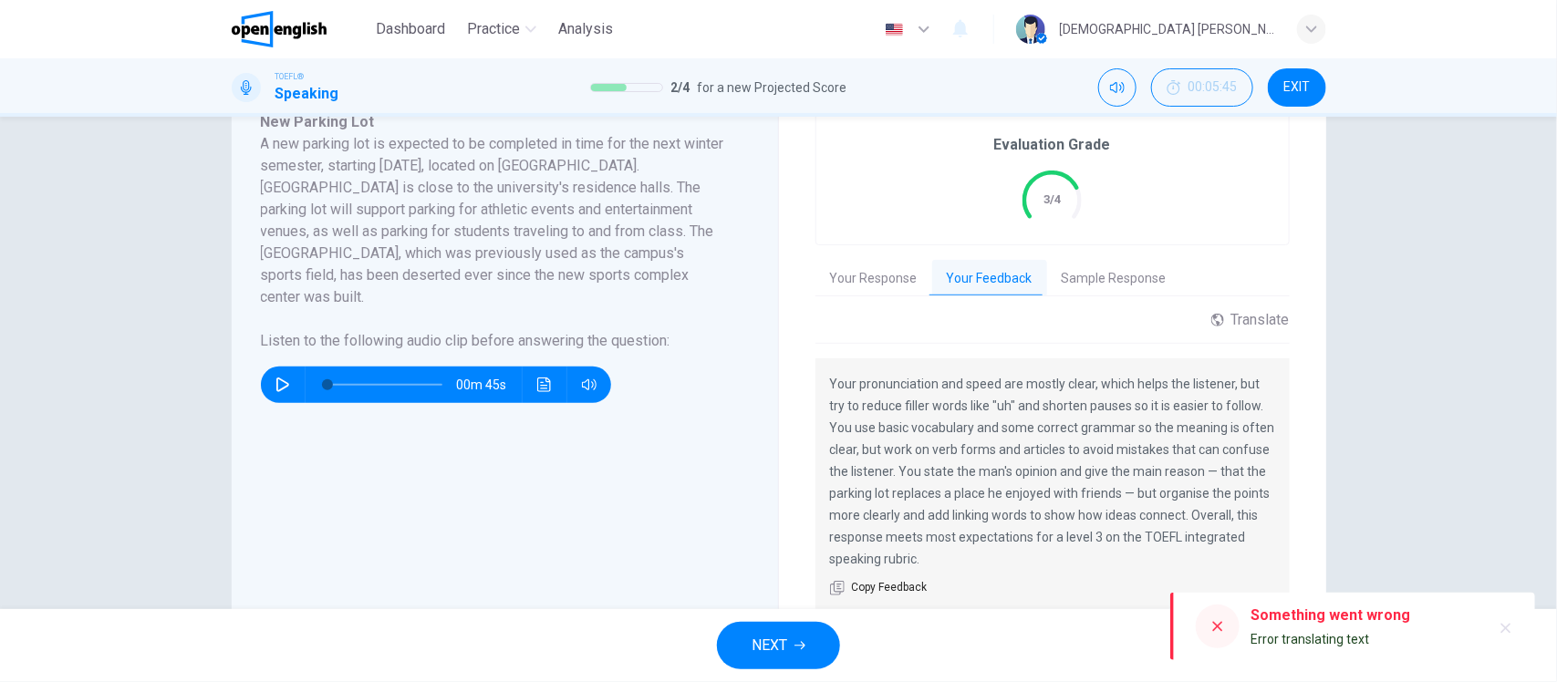
click at [1509, 557] on div "Question 2 Question Type : Integrated 2 Directions : You will now read a short …" at bounding box center [778, 363] width 1557 height 493
click at [1096, 272] on button "Sample Response" at bounding box center [1114, 279] width 134 height 38
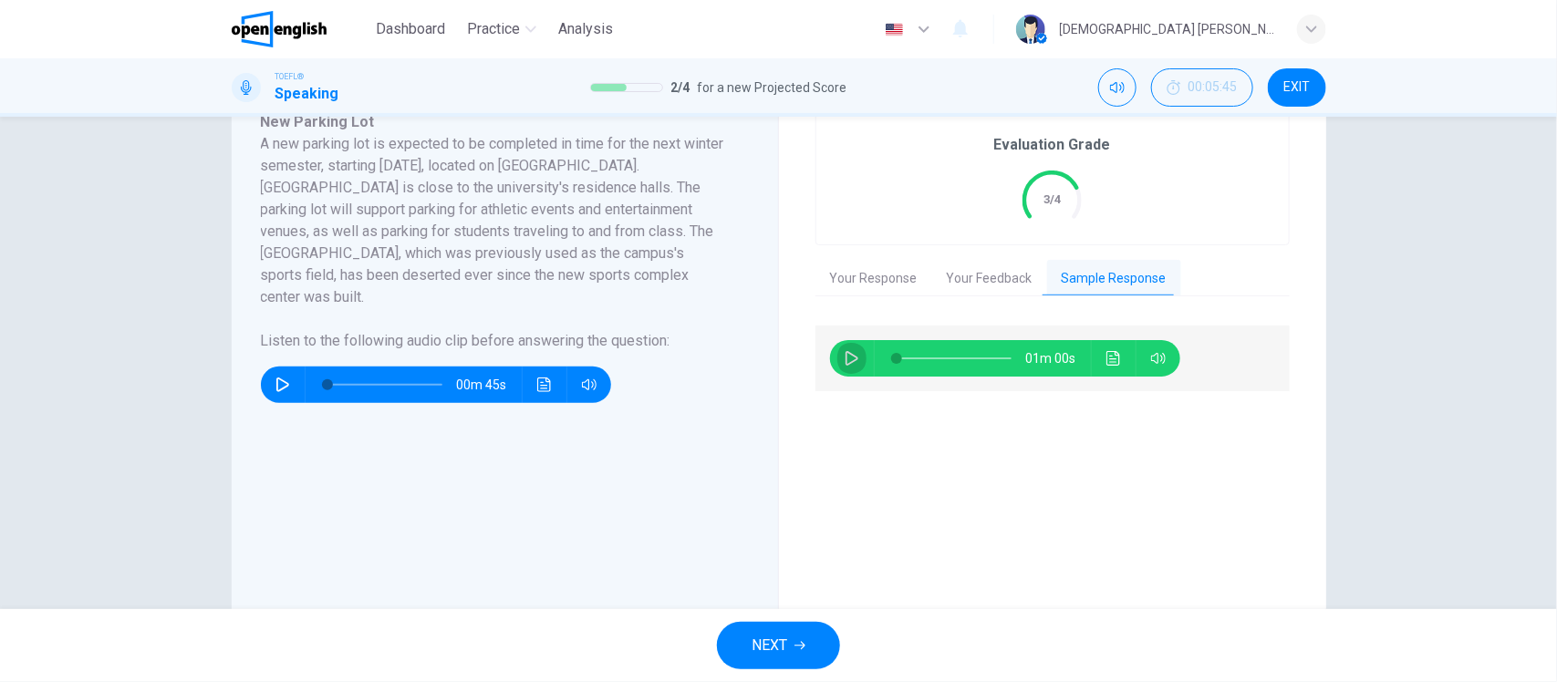
click at [850, 360] on icon "button" at bounding box center [851, 358] width 13 height 15
type input "**"
click at [808, 649] on button "NEXT" at bounding box center [778, 645] width 123 height 47
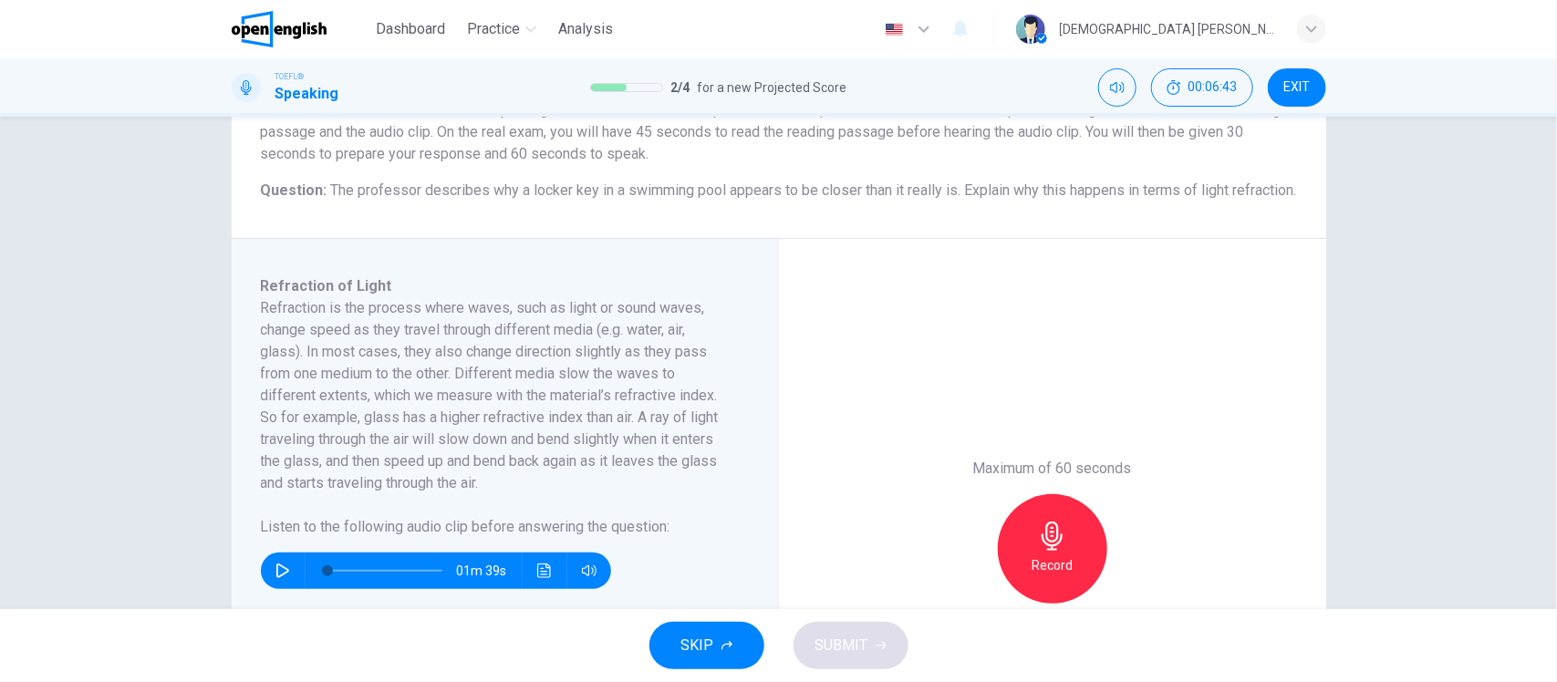
scroll to position [228, 0]
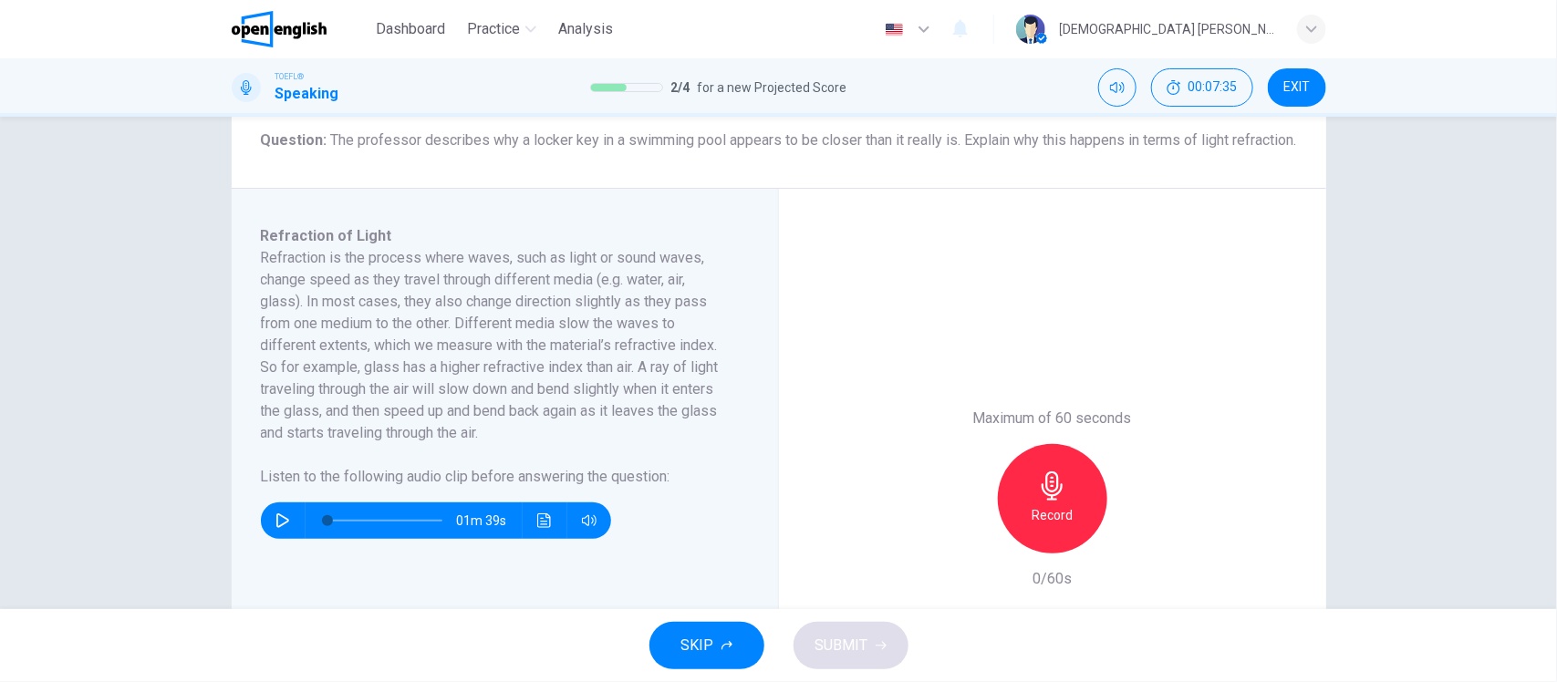
click at [285, 534] on button "button" at bounding box center [282, 521] width 29 height 36
type input "*"
click at [1042, 501] on icon "button" at bounding box center [1052, 486] width 21 height 29
click at [880, 648] on icon "button" at bounding box center [881, 645] width 11 height 11
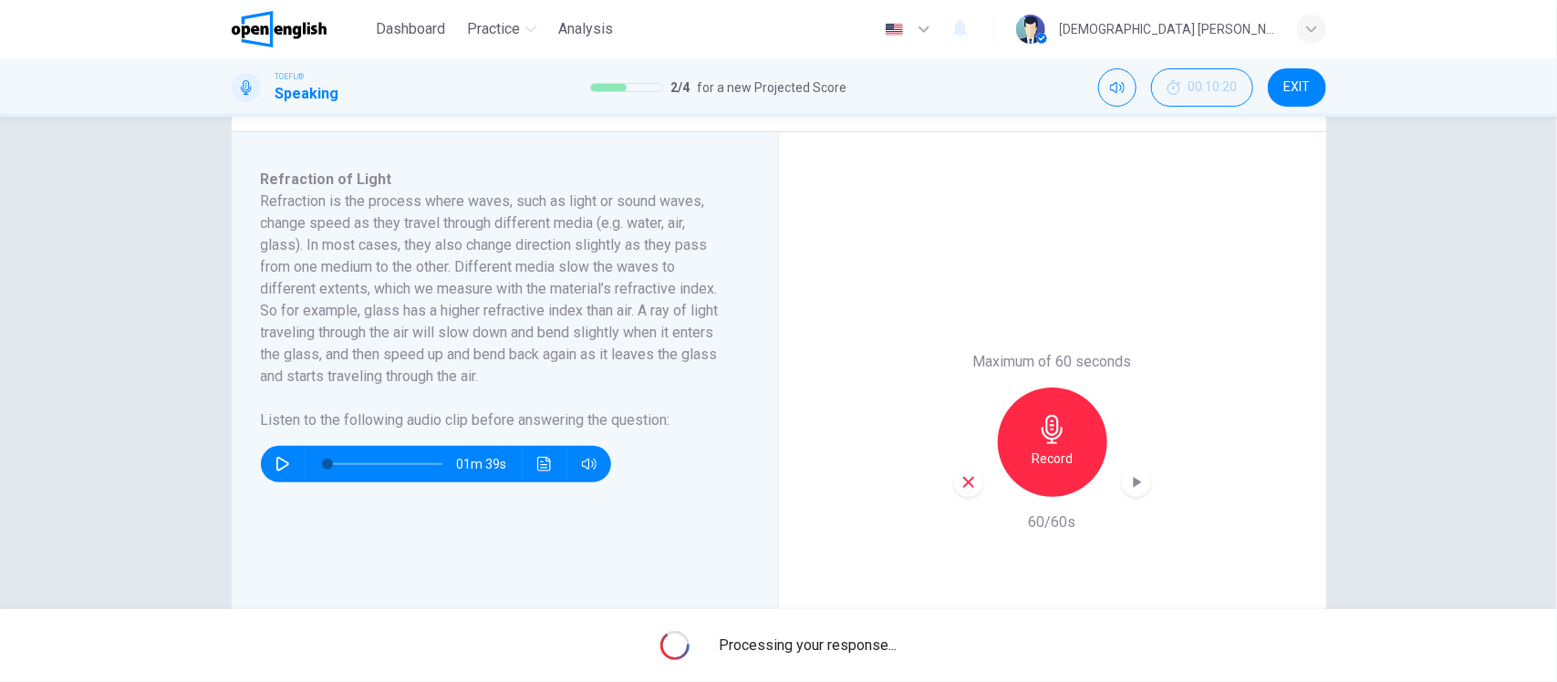
scroll to position [342, 0]
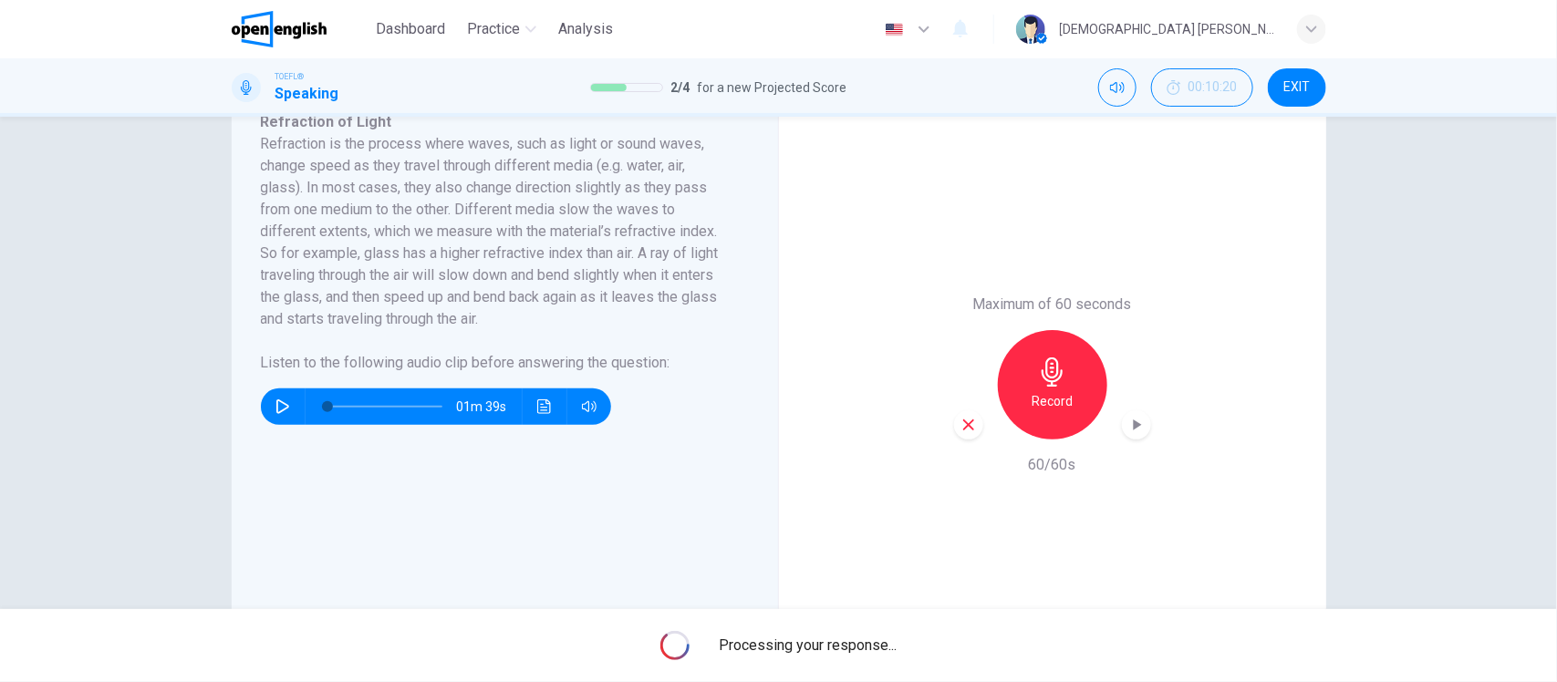
drag, startPoint x: 257, startPoint y: 166, endPoint x: 491, endPoint y: 333, distance: 287.0
click at [491, 330] on h6 "Refraction is the process where waves, such as light or sound waves, change spe…" at bounding box center [494, 231] width 466 height 197
drag, startPoint x: 482, startPoint y: 339, endPoint x: 279, endPoint y: 171, distance: 263.0
click at [279, 171] on h6 "Refraction is the process where waves, such as light or sound waves, change spe…" at bounding box center [494, 231] width 466 height 197
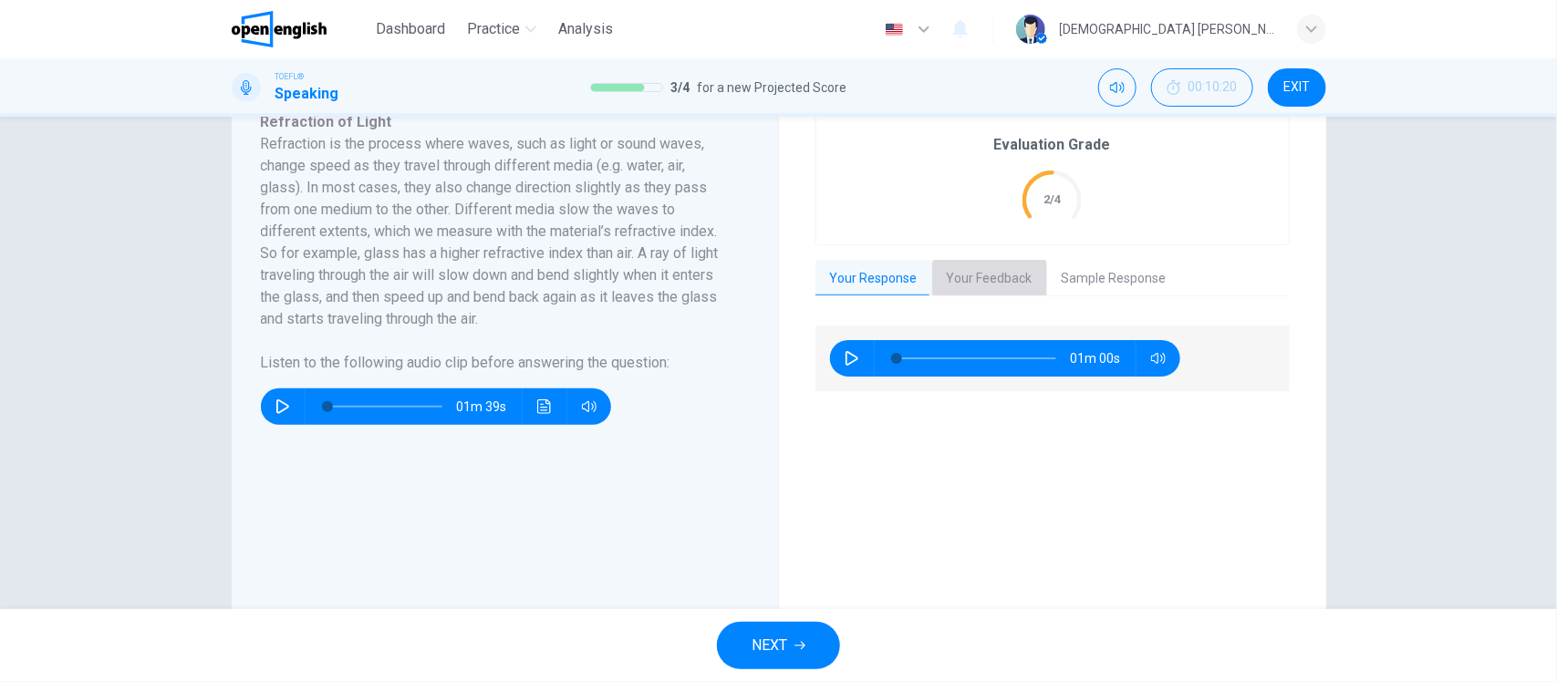
click at [971, 288] on button "Your Feedback" at bounding box center [989, 279] width 115 height 38
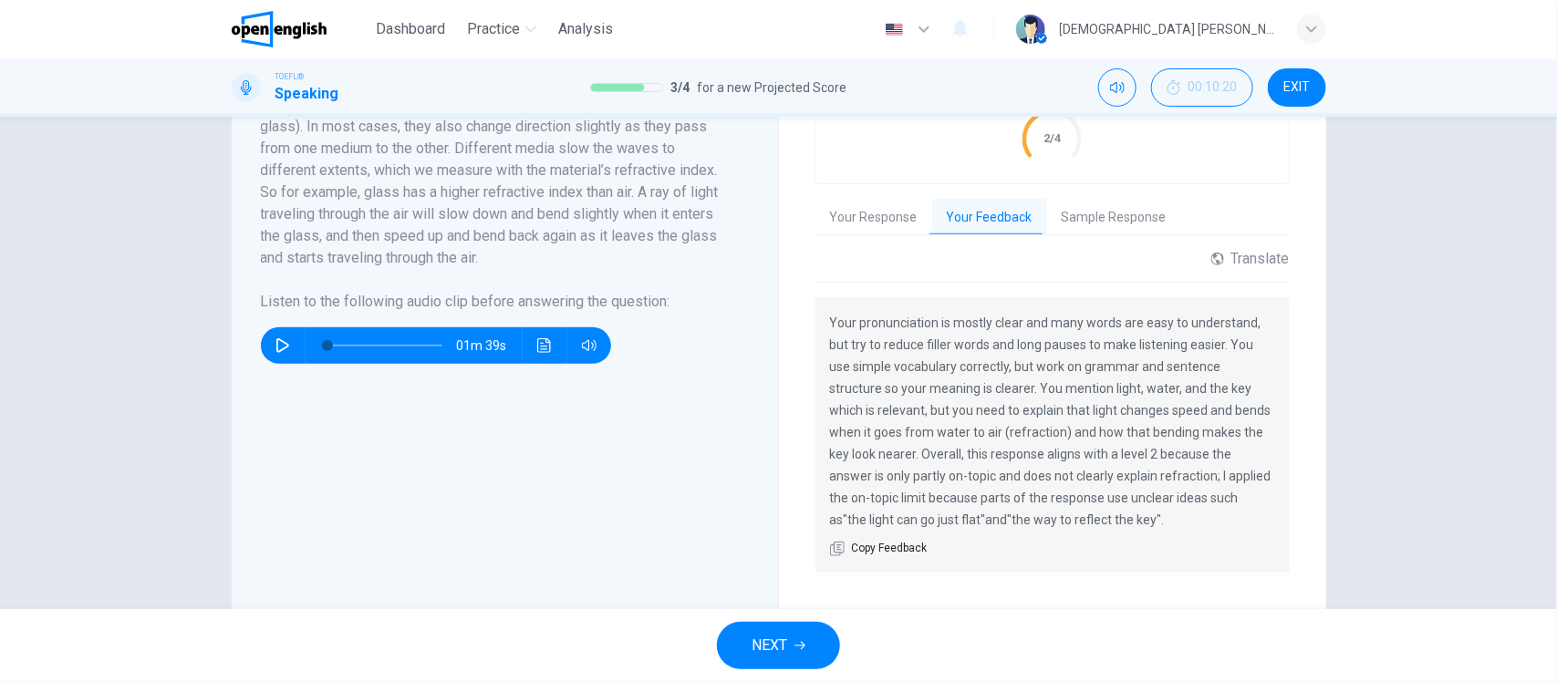
scroll to position [456, 0]
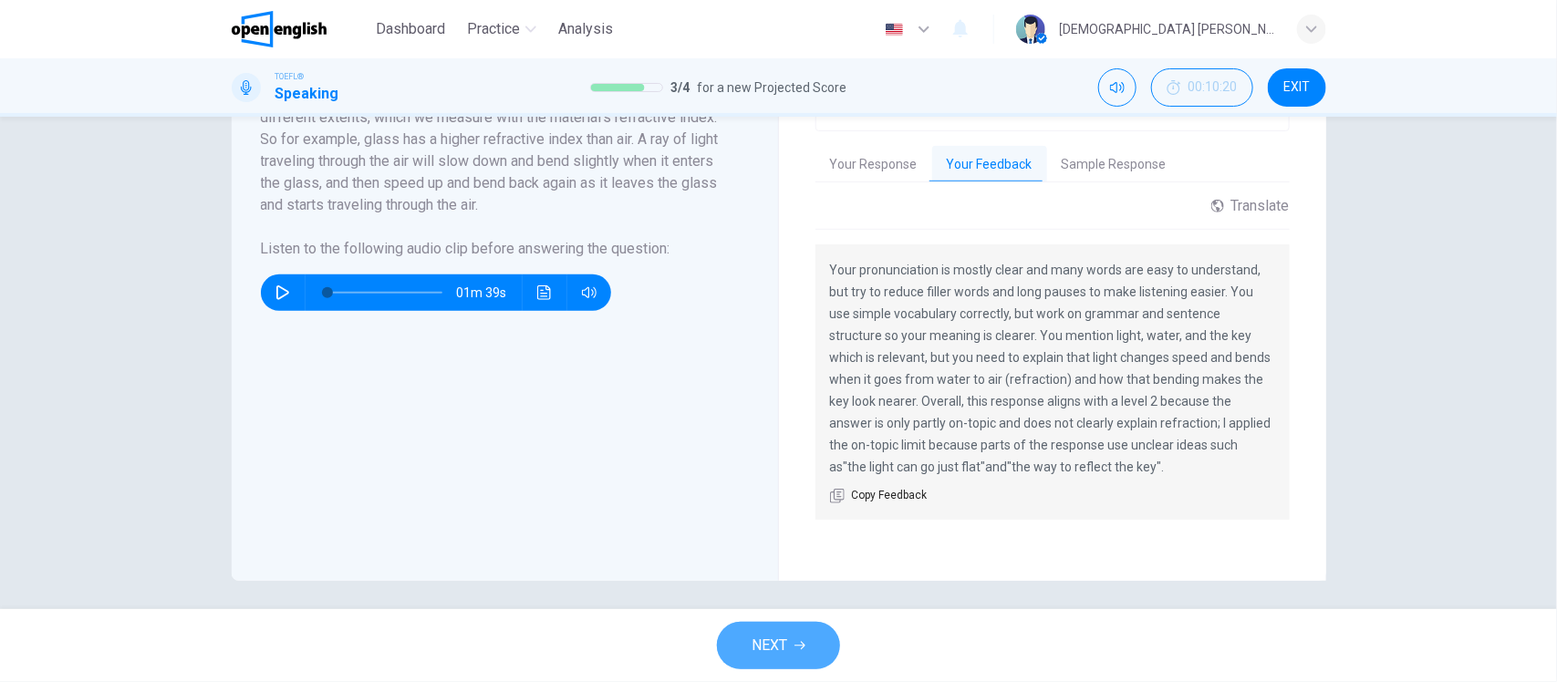
click at [794, 648] on icon "button" at bounding box center [799, 645] width 11 height 11
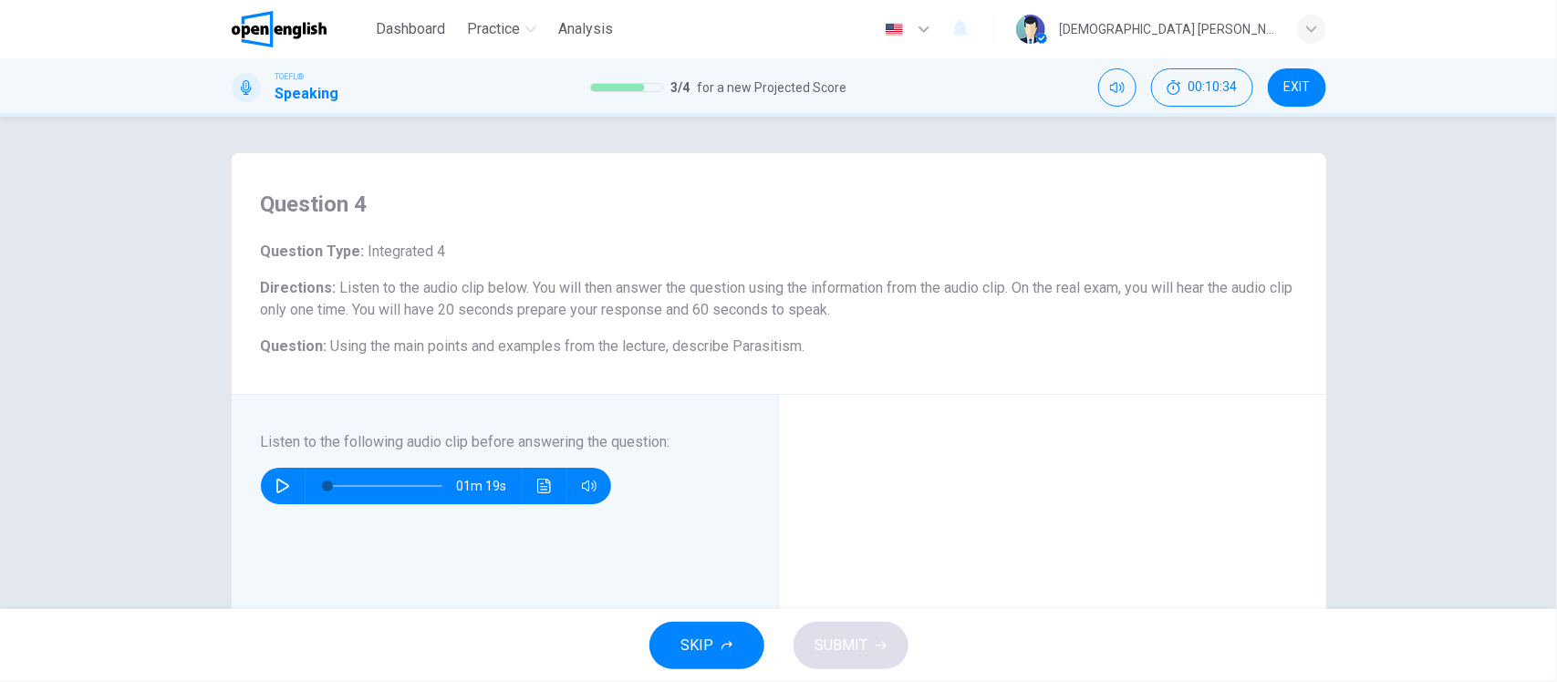
scroll to position [114, 0]
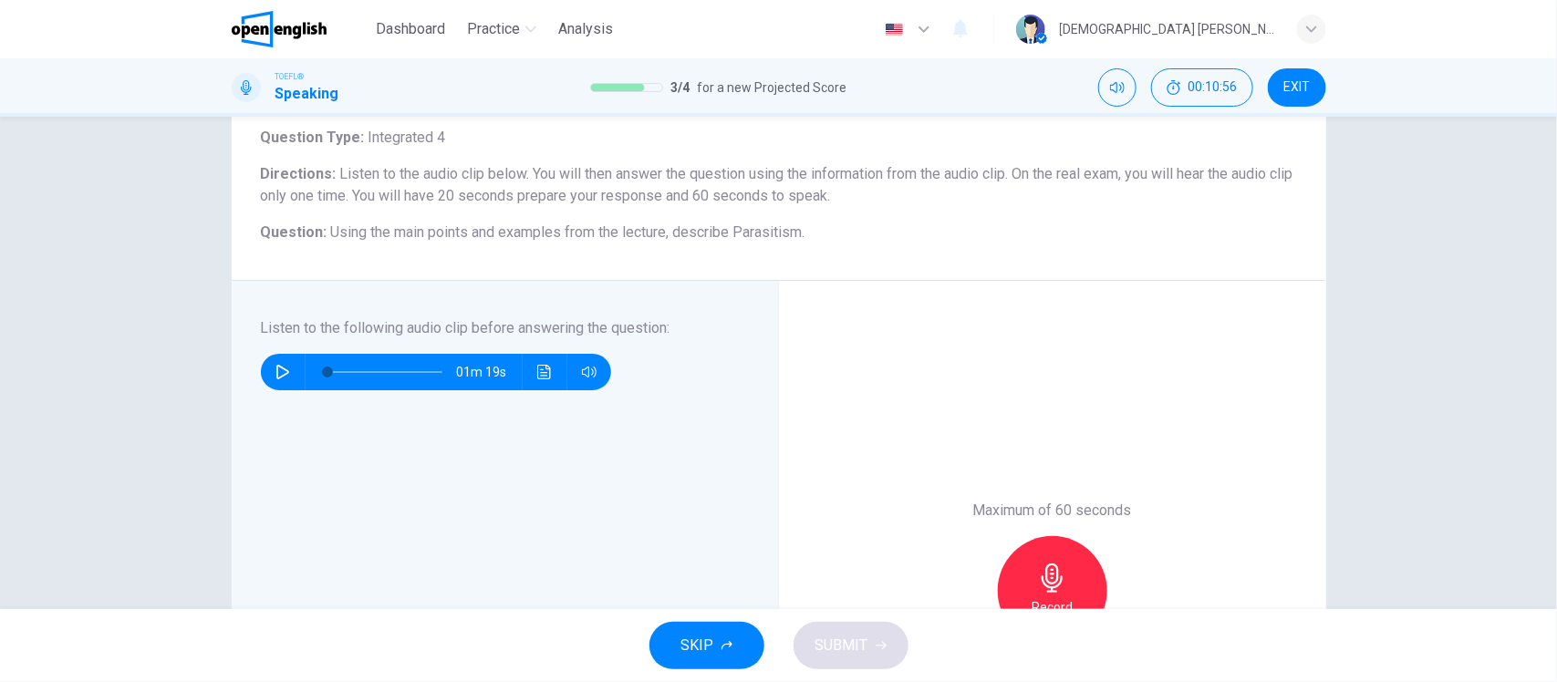
click at [47, 279] on div "Question 4 Question Type : Integrated 4 Directions : Listen to the audio clip b…" at bounding box center [778, 363] width 1557 height 493
click at [275, 370] on icon "button" at bounding box center [282, 372] width 15 height 15
type input "*"
click at [1076, 571] on div "Record" at bounding box center [1052, 590] width 109 height 109
click at [1076, 571] on div "Stop" at bounding box center [1052, 590] width 109 height 109
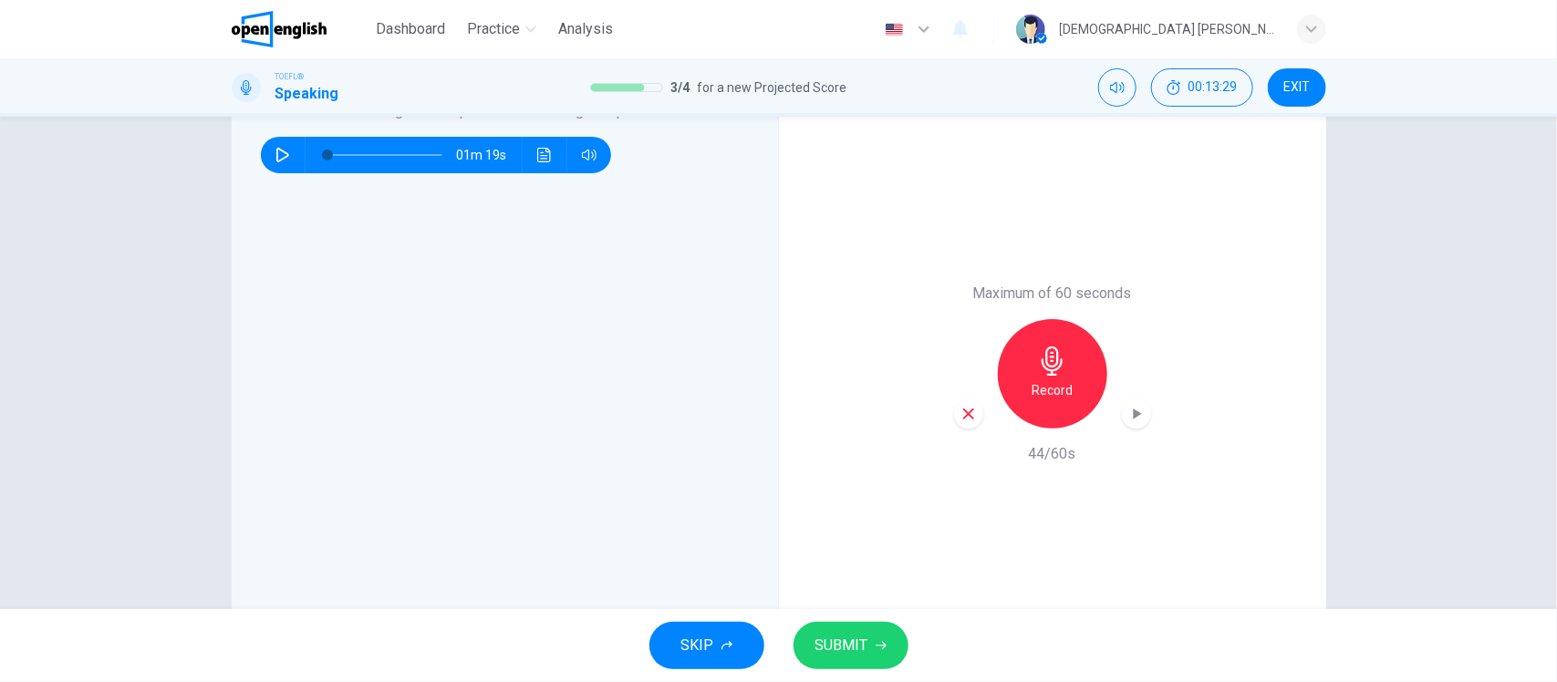
scroll to position [342, 0]
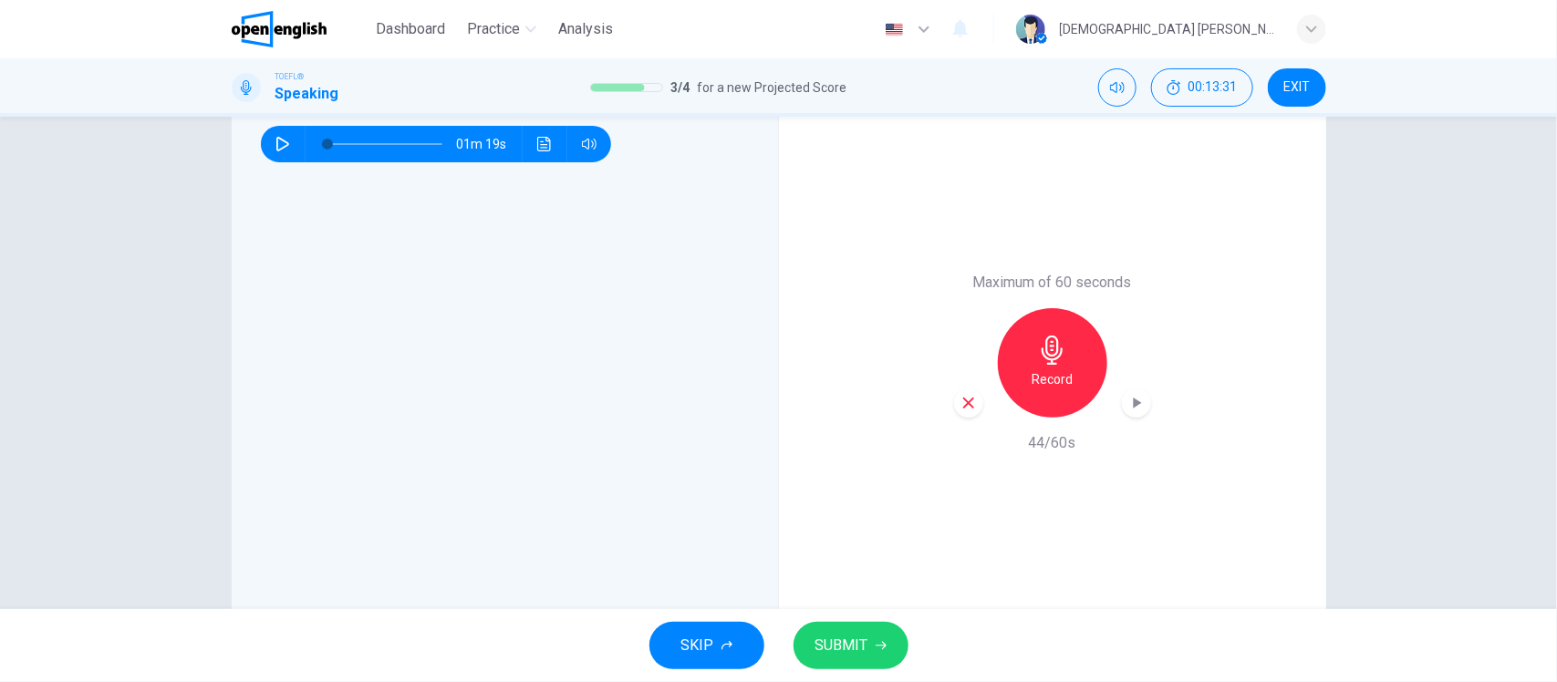
click at [960, 404] on icon "button" at bounding box center [968, 403] width 16 height 16
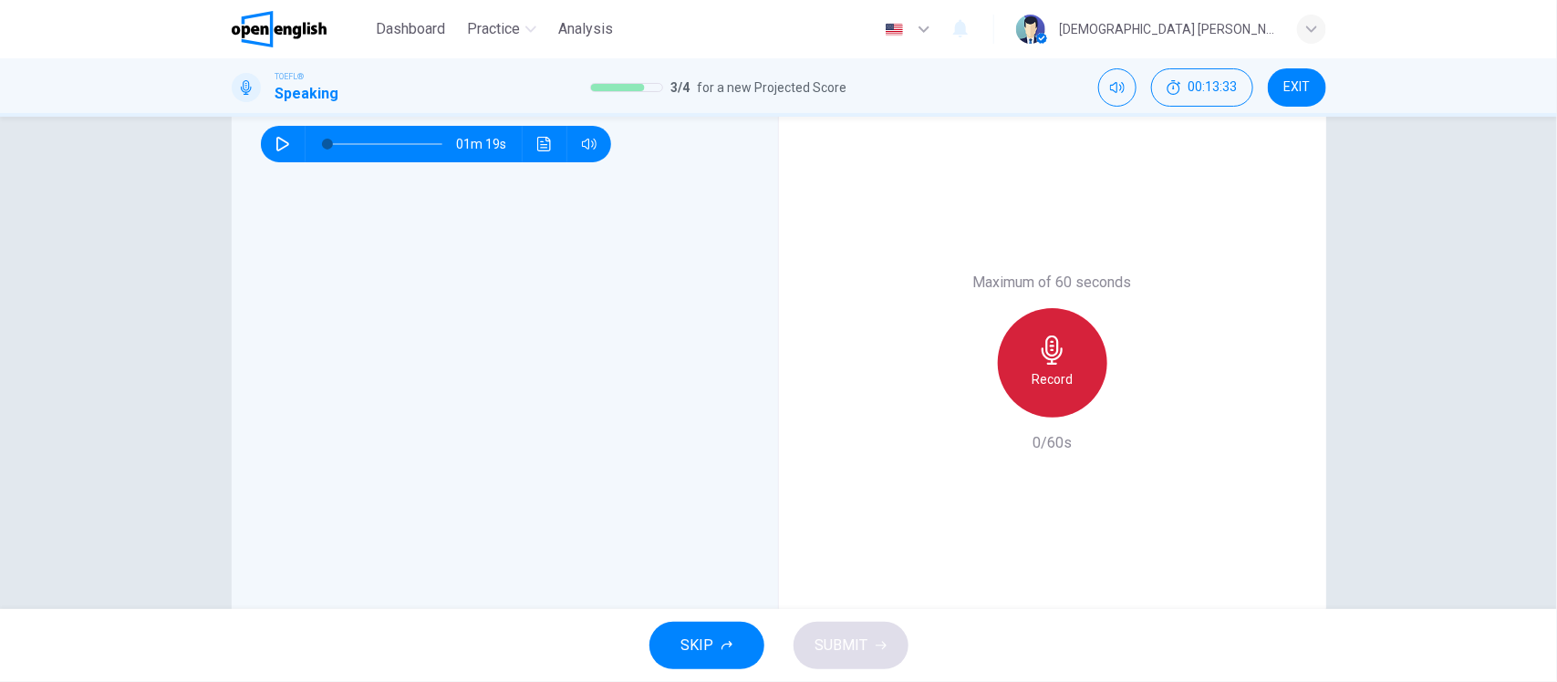
click at [1054, 358] on icon "button" at bounding box center [1052, 350] width 29 height 29
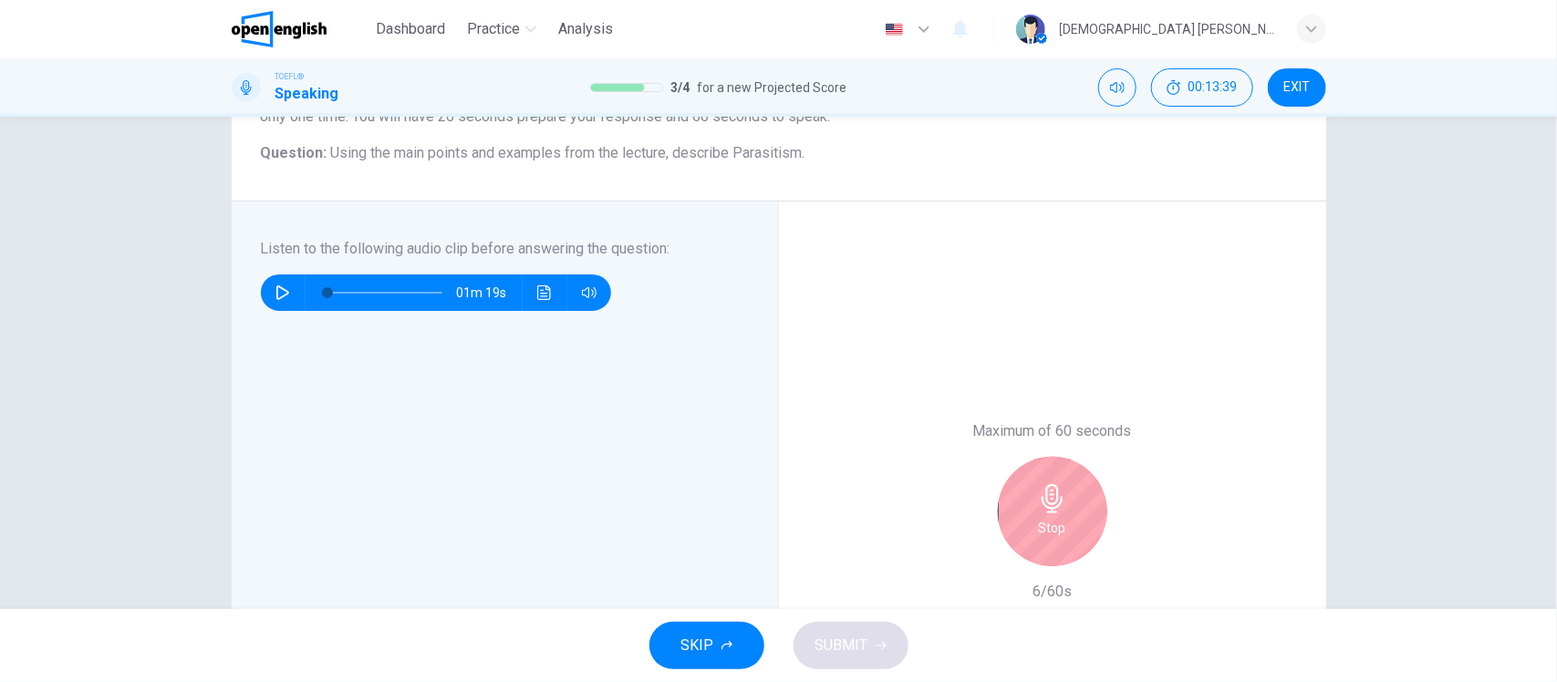
scroll to position [228, 0]
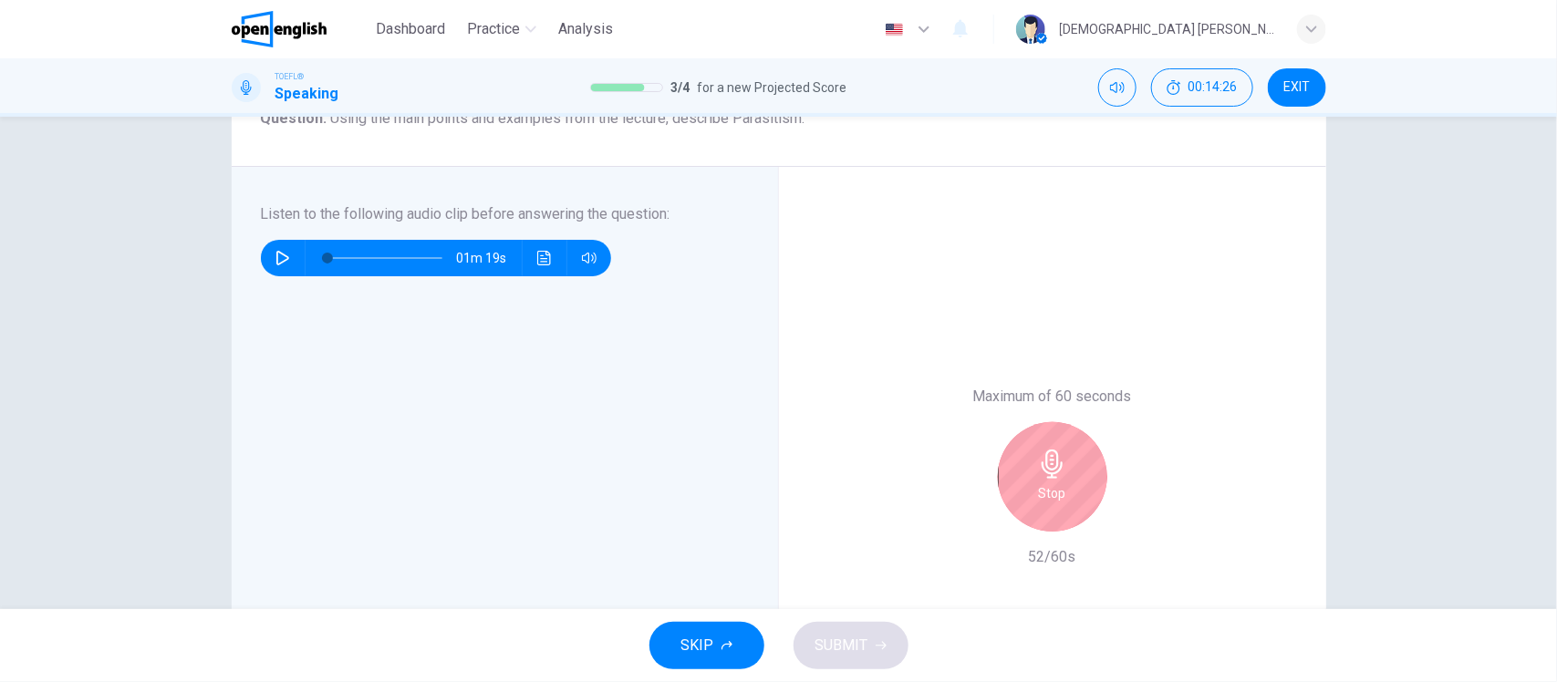
click at [1039, 500] on h6 "Stop" at bounding box center [1052, 493] width 27 height 22
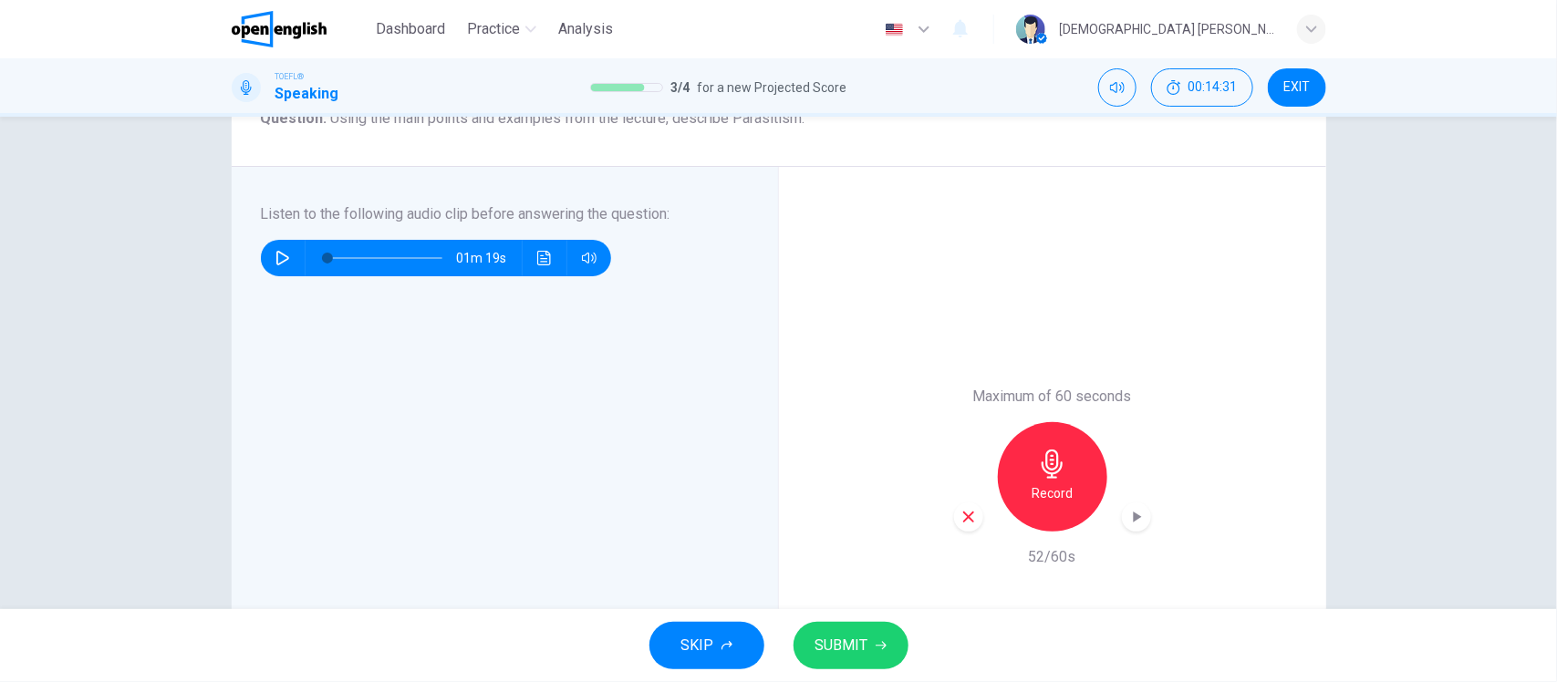
click at [897, 637] on button "SUBMIT" at bounding box center [850, 645] width 115 height 47
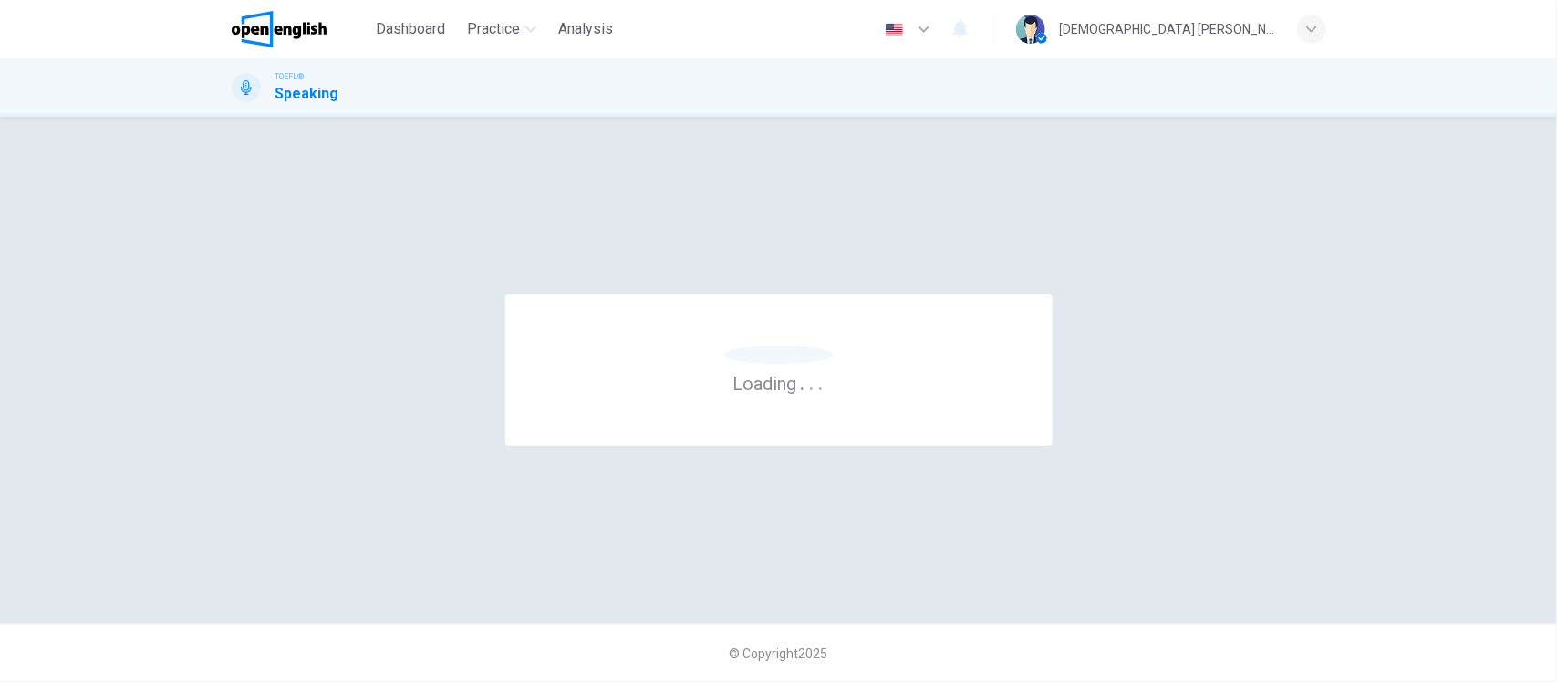
scroll to position [0, 0]
